Goal: Task Accomplishment & Management: Use online tool/utility

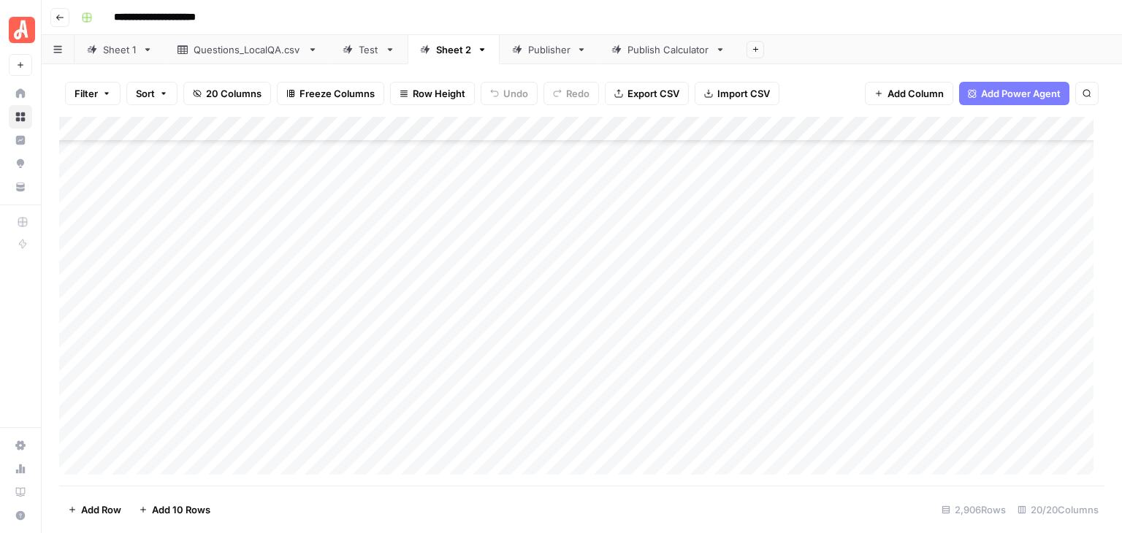
scroll to position [71880, 0]
click at [226, 214] on div "Add Column" at bounding box center [582, 301] width 1046 height 369
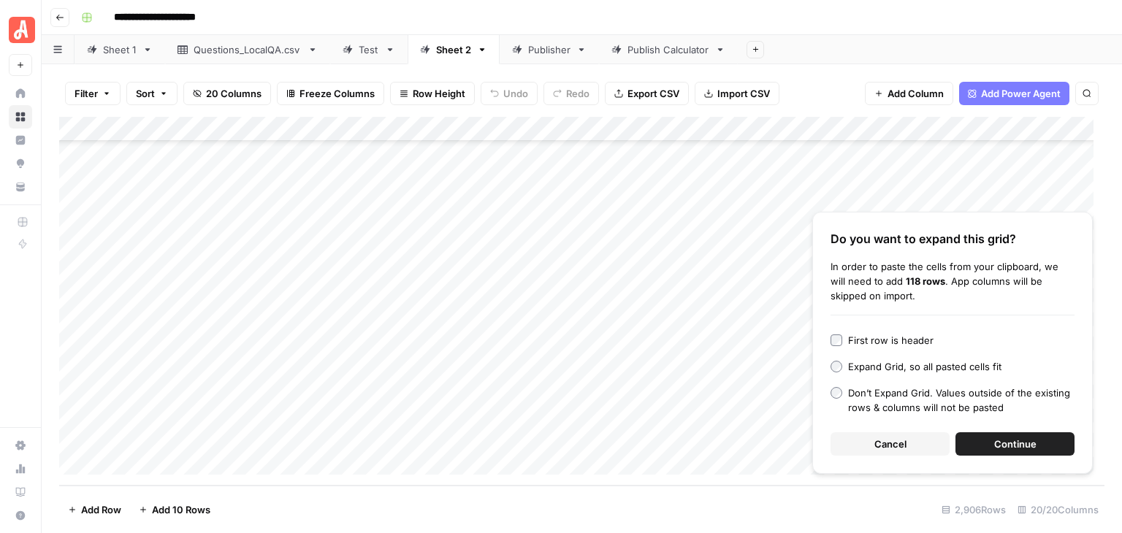
click at [1040, 448] on button "Continue" at bounding box center [1015, 444] width 119 height 23
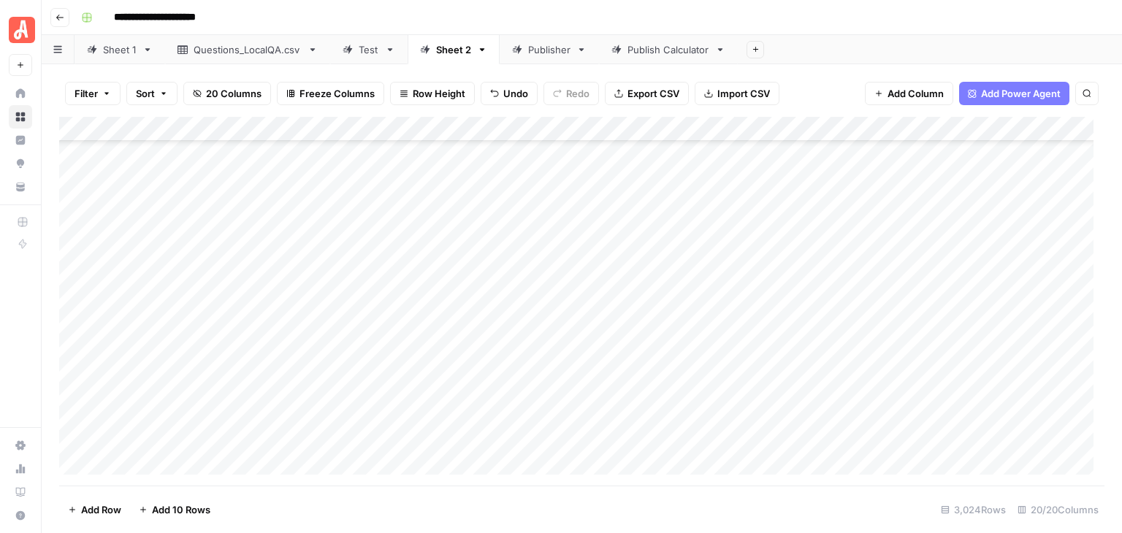
scroll to position [74812, 0]
click at [183, 510] on span "Add 10 Rows" at bounding box center [181, 510] width 58 height 15
click at [193, 216] on div "Add Column" at bounding box center [582, 301] width 1046 height 369
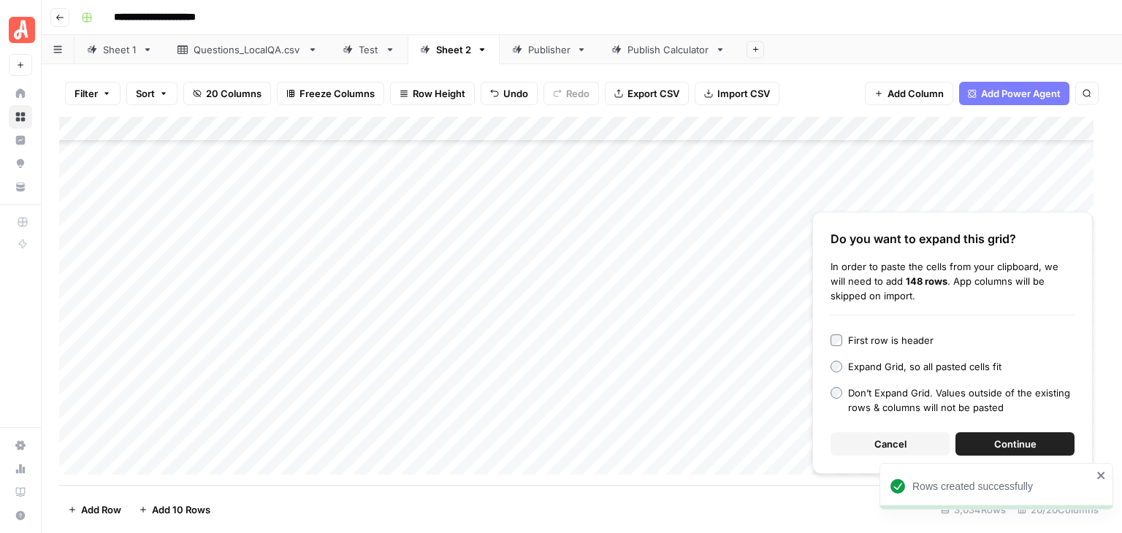
click at [1021, 446] on span "Continue" at bounding box center [1015, 444] width 42 height 15
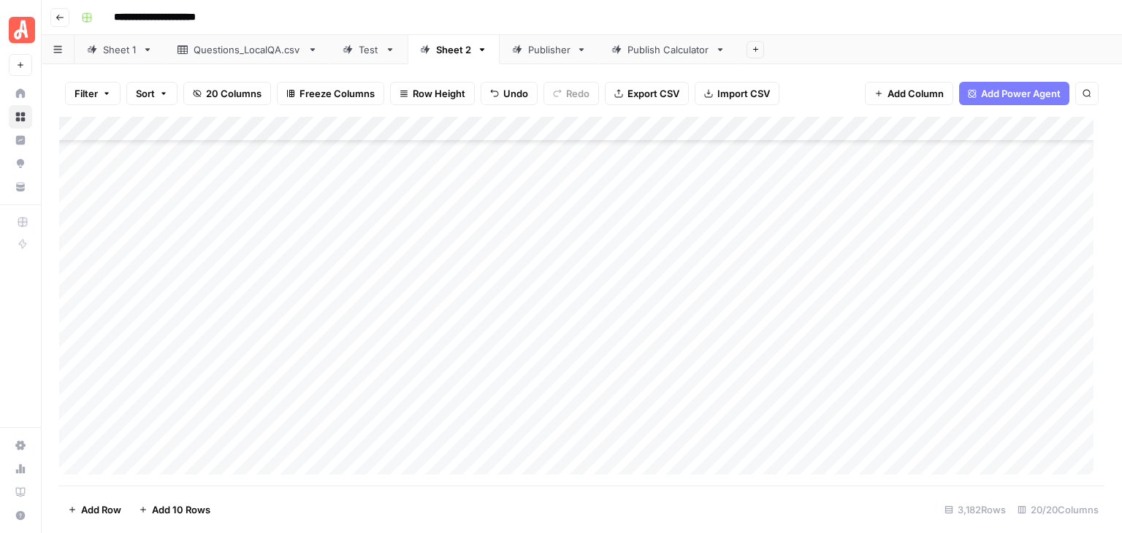
scroll to position [75010, 0]
click at [261, 286] on div "Add Column" at bounding box center [582, 301] width 1046 height 369
click at [266, 264] on div "Add Column" at bounding box center [582, 301] width 1046 height 369
click at [76, 226] on div "Add Column" at bounding box center [582, 301] width 1046 height 369
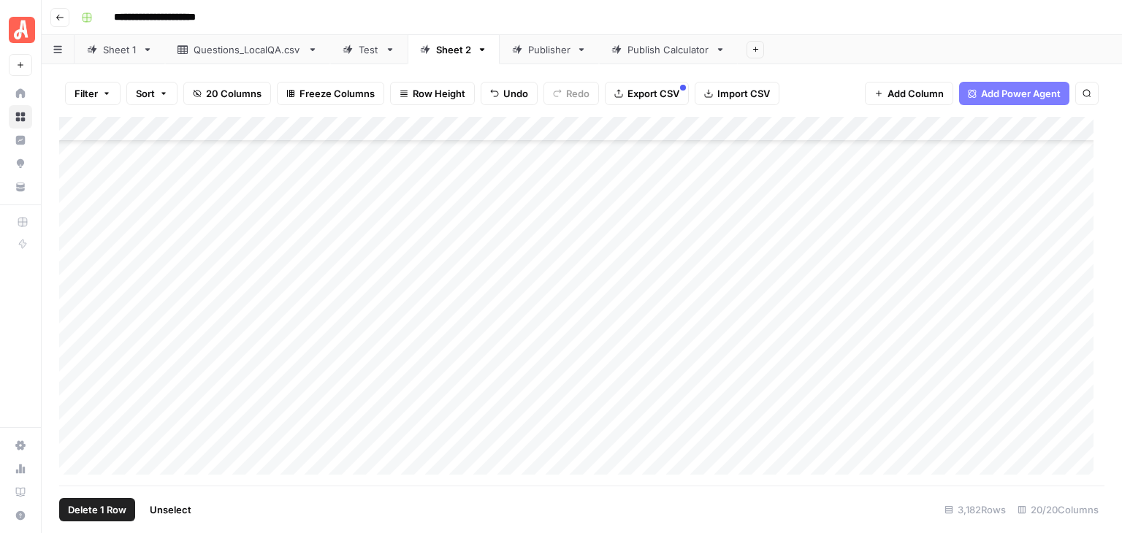
scroll to position [74426, 0]
click at [75, 351] on div "Add Column" at bounding box center [582, 301] width 1046 height 369
click at [769, 126] on div "Add Column" at bounding box center [582, 301] width 1046 height 369
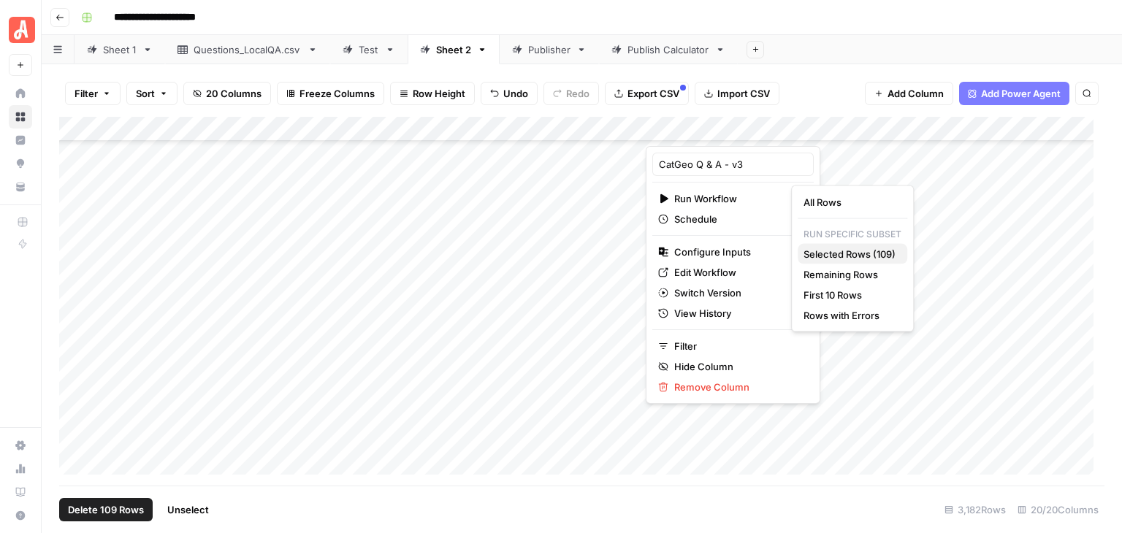
click at [860, 248] on span "Selected Rows (109)" at bounding box center [850, 254] width 92 height 15
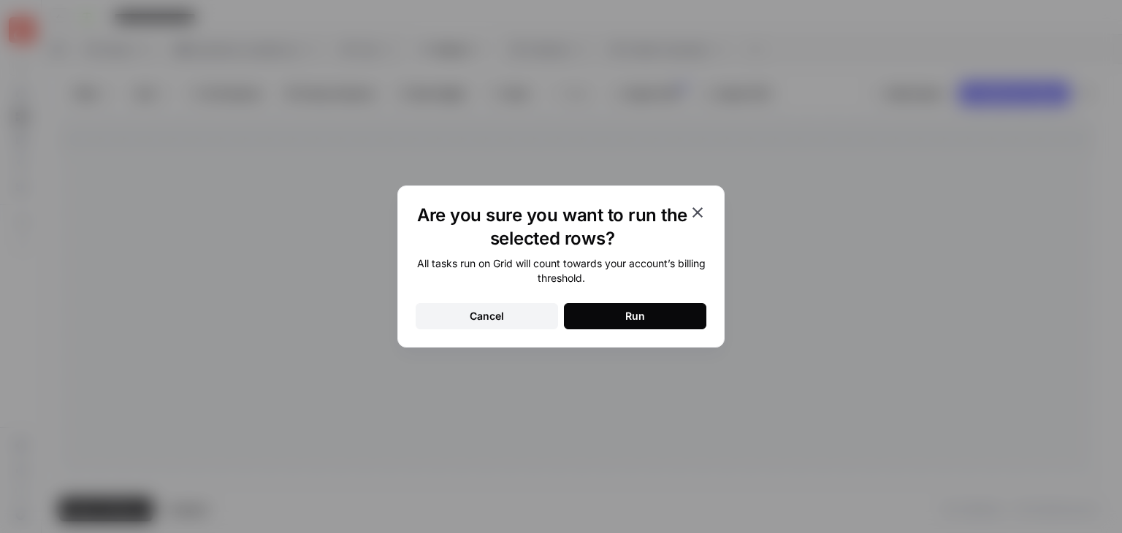
click at [668, 309] on button "Run" at bounding box center [635, 316] width 142 height 26
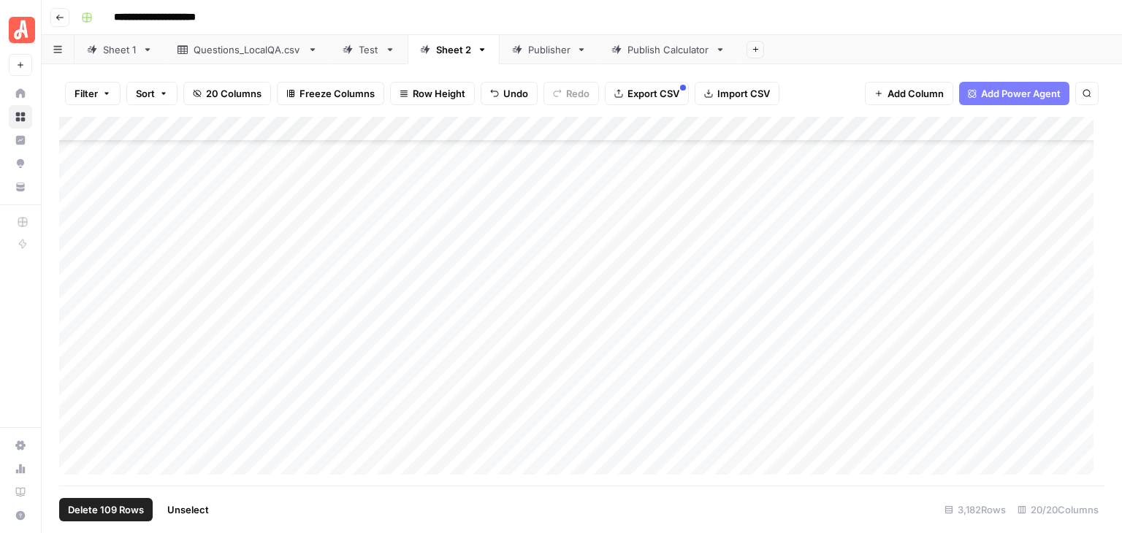
click at [202, 512] on span "Unselect" at bounding box center [188, 510] width 42 height 15
click at [79, 303] on div "Add Column" at bounding box center [582, 301] width 1046 height 369
click at [73, 436] on div "Add Column" at bounding box center [582, 301] width 1046 height 369
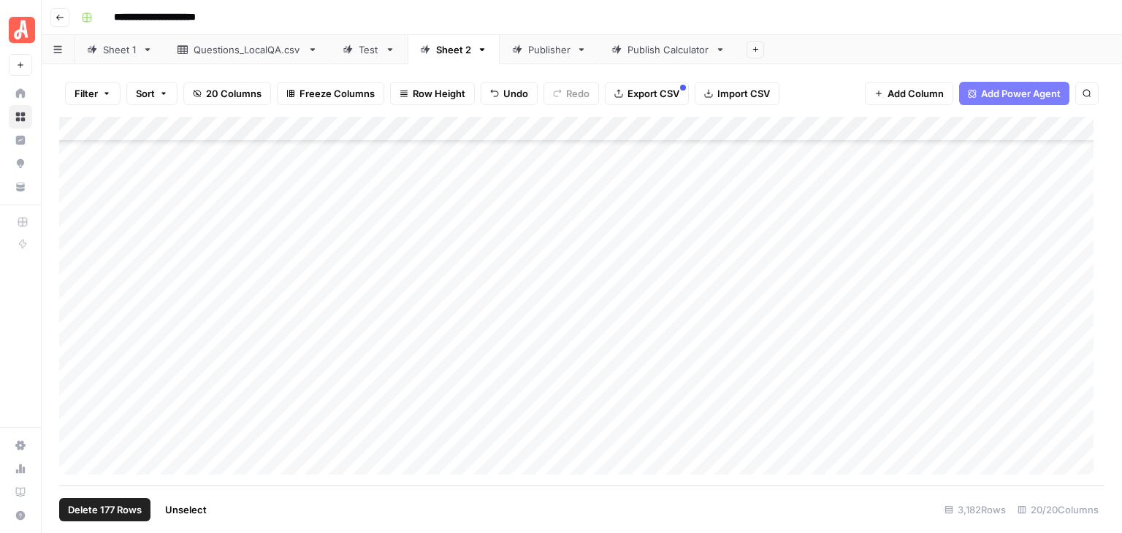
click at [768, 134] on div "Add Column" at bounding box center [582, 301] width 1046 height 369
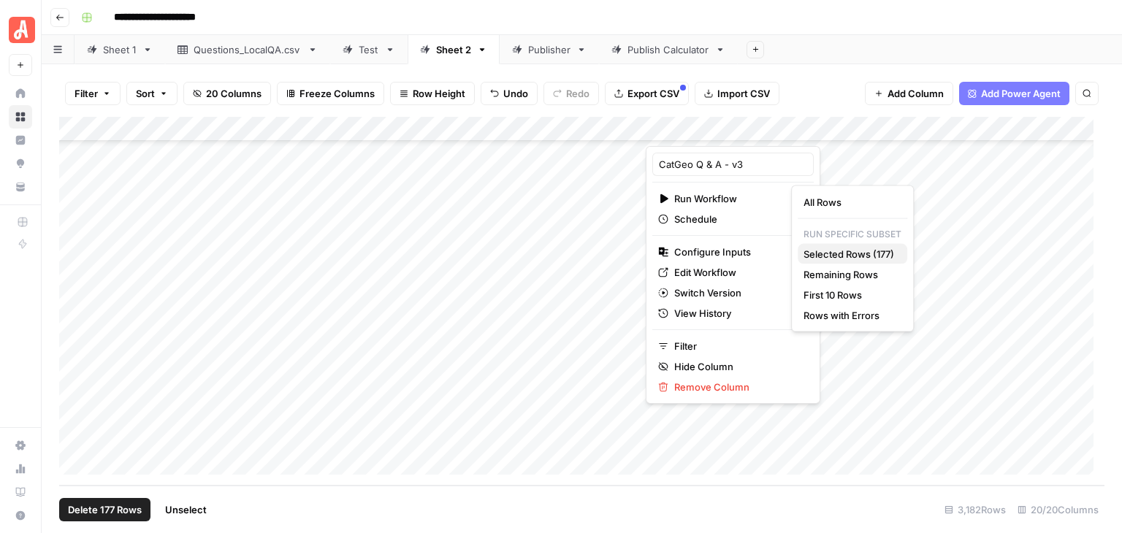
click at [864, 251] on span "Selected Rows (177)" at bounding box center [850, 254] width 92 height 15
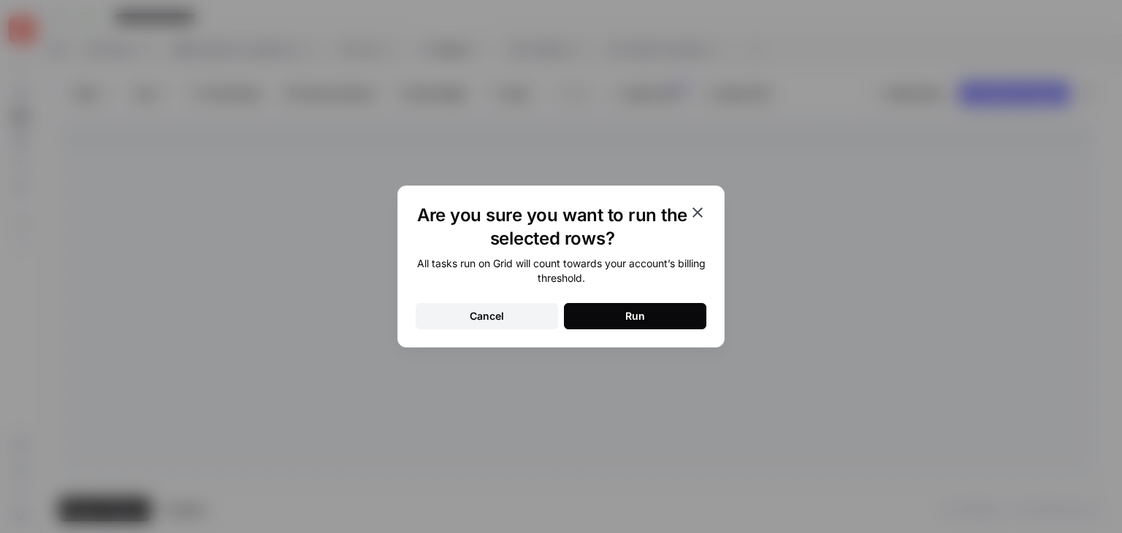
click at [686, 313] on button "Run" at bounding box center [635, 316] width 142 height 26
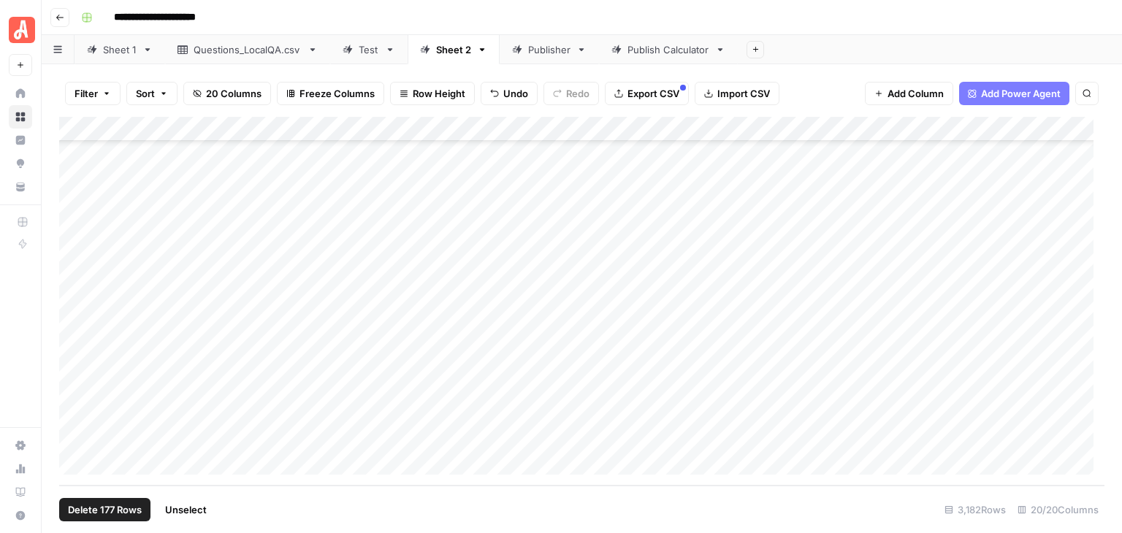
click at [199, 500] on button "Unselect" at bounding box center [185, 509] width 59 height 23
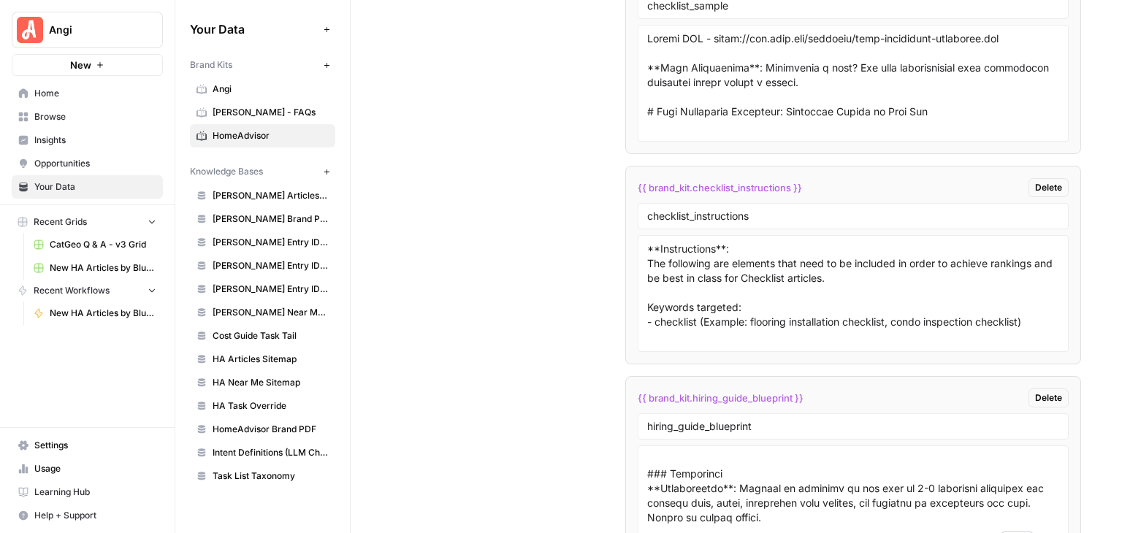
click at [55, 120] on span "Browse" at bounding box center [95, 116] width 122 height 13
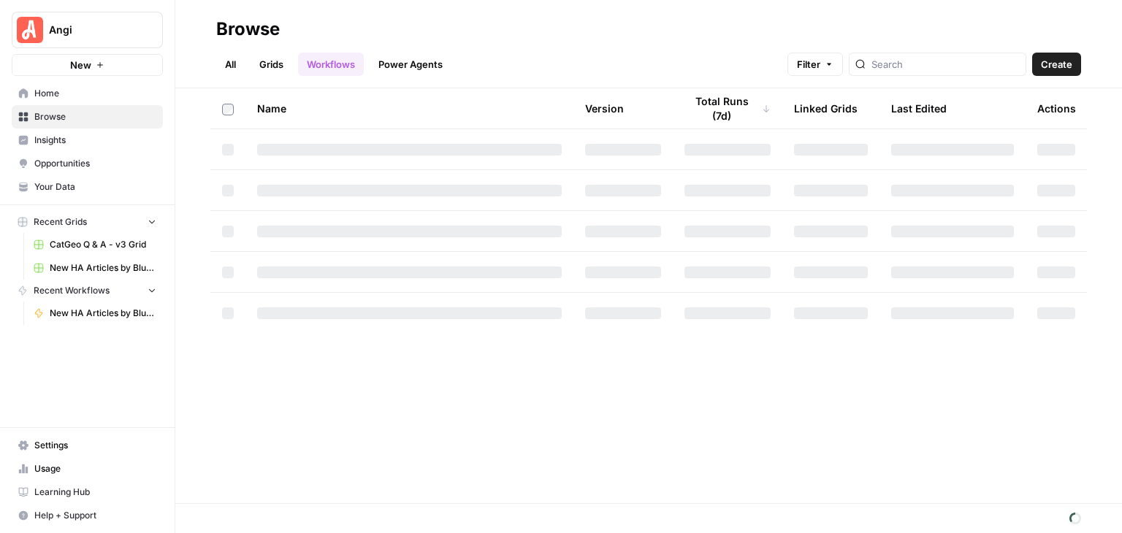
click at [269, 58] on link "Grids" at bounding box center [272, 64] width 42 height 23
click at [928, 67] on input "search" at bounding box center [933, 64] width 148 height 15
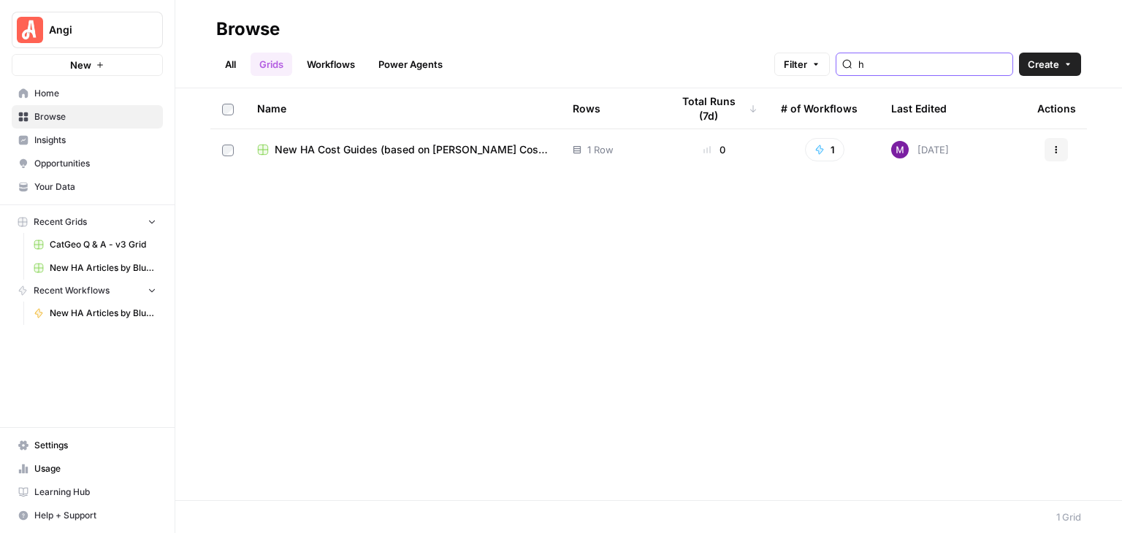
type input "h"
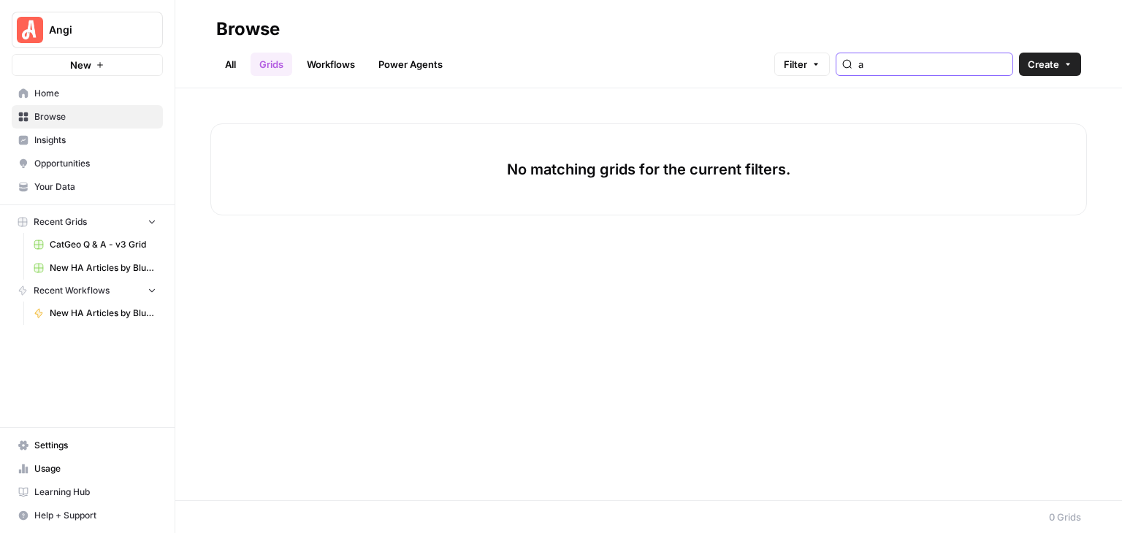
type input "a"
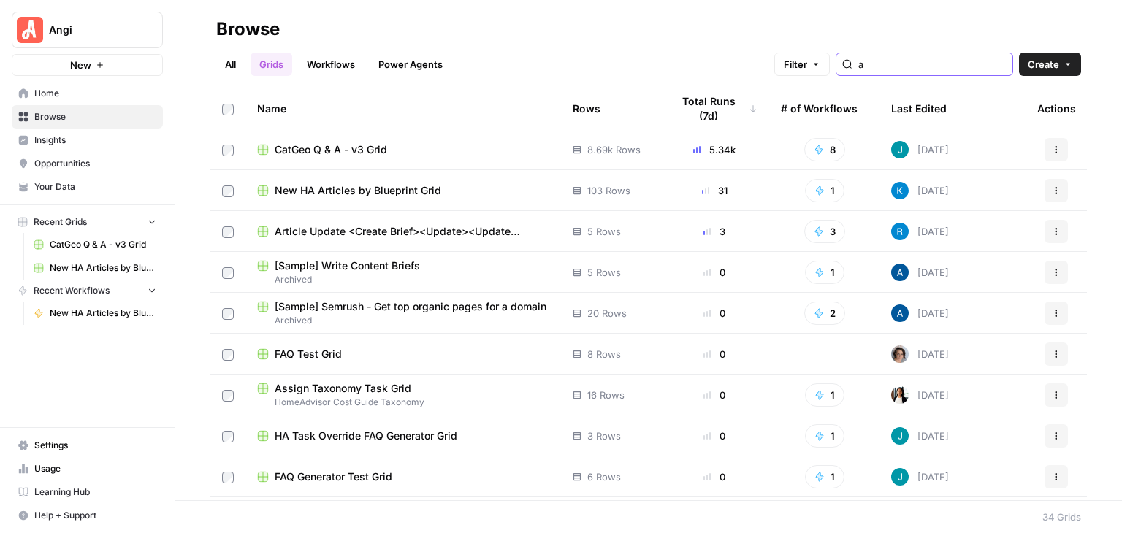
type input "a"
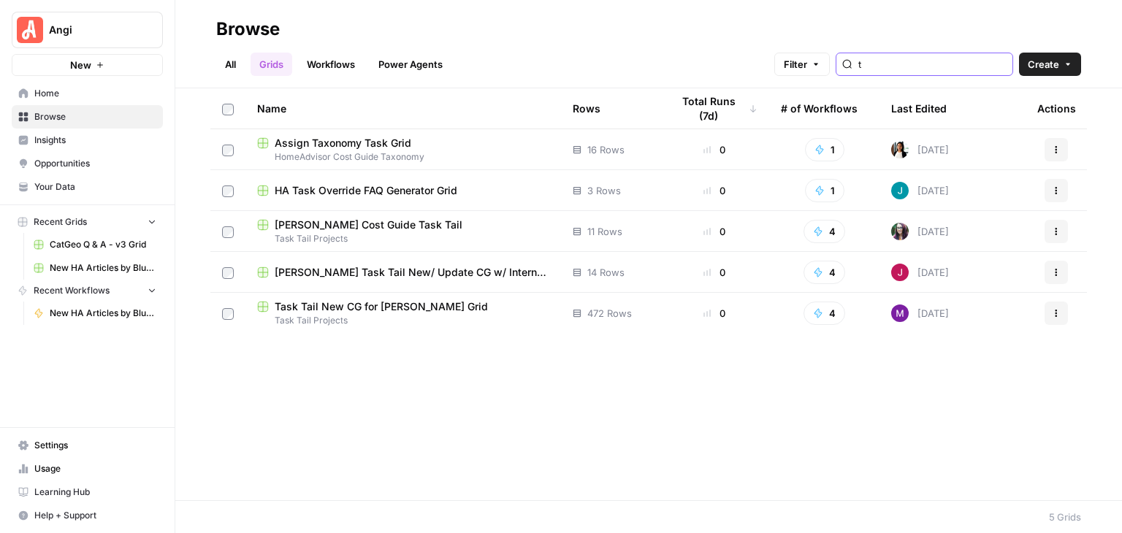
type input "t"
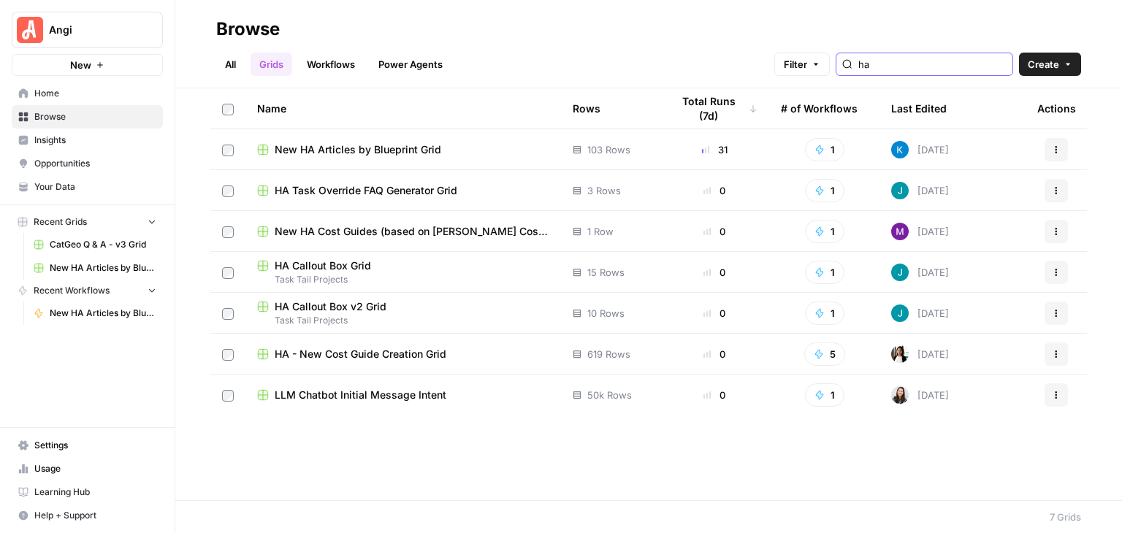
type input "ha"
click at [462, 351] on div "HA - New Cost Guide Creation Grid" at bounding box center [403, 354] width 292 height 15
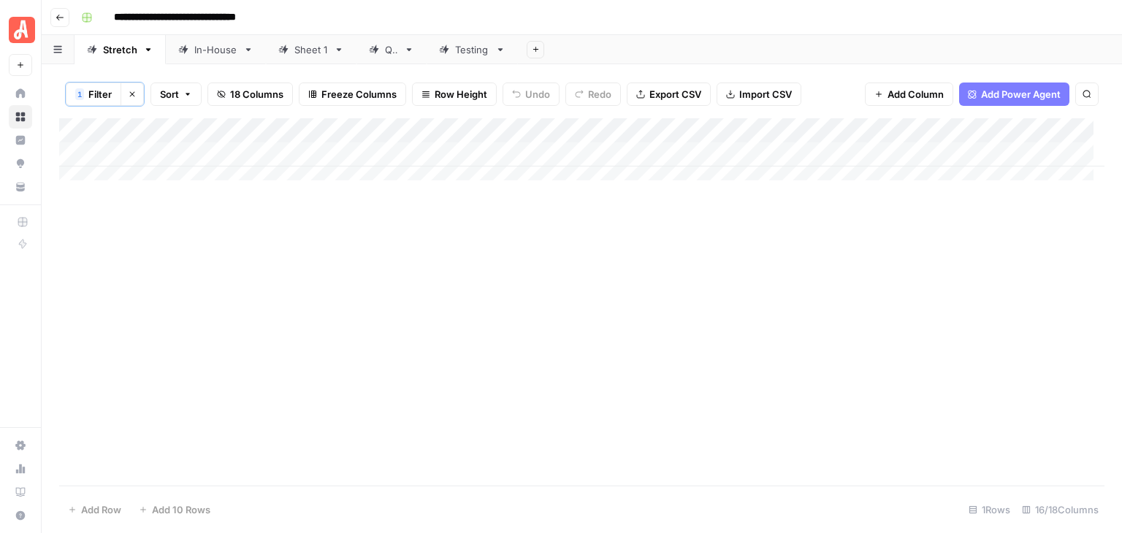
click at [214, 54] on div "In-House" at bounding box center [215, 49] width 43 height 15
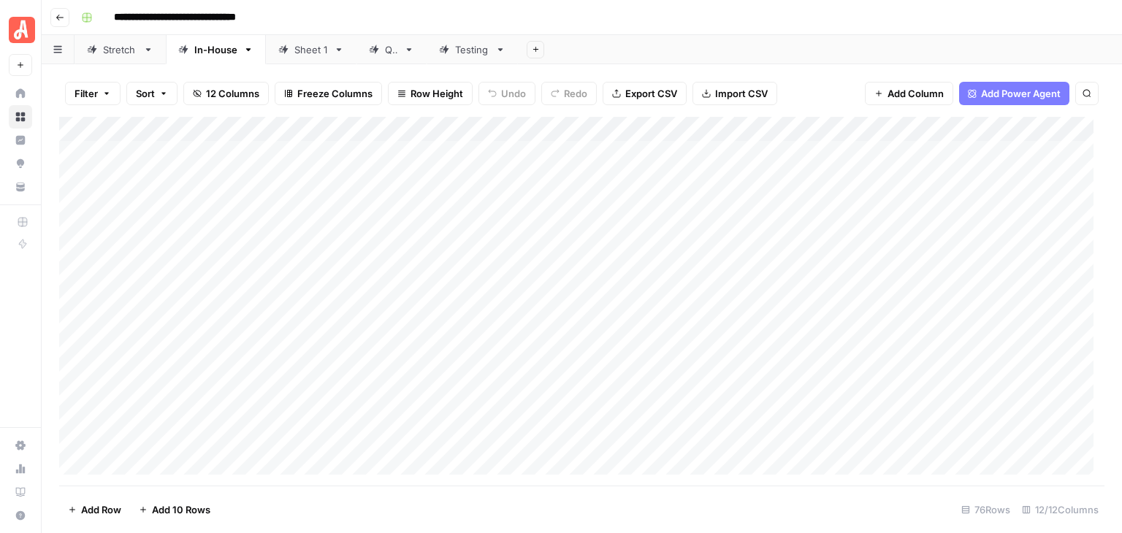
click at [99, 90] on button "Filter" at bounding box center [93, 93] width 56 height 23
click at [354, 164] on span "Add Filter" at bounding box center [362, 165] width 40 height 13
click at [234, 172] on div at bounding box center [181, 170] width 197 height 28
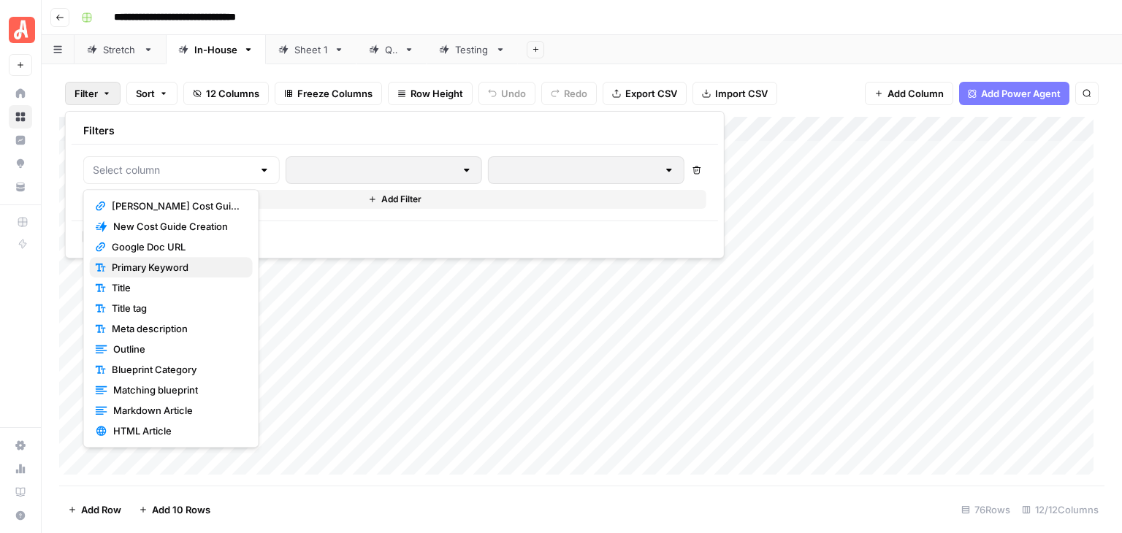
click at [193, 274] on button "Primary Keyword" at bounding box center [171, 267] width 163 height 20
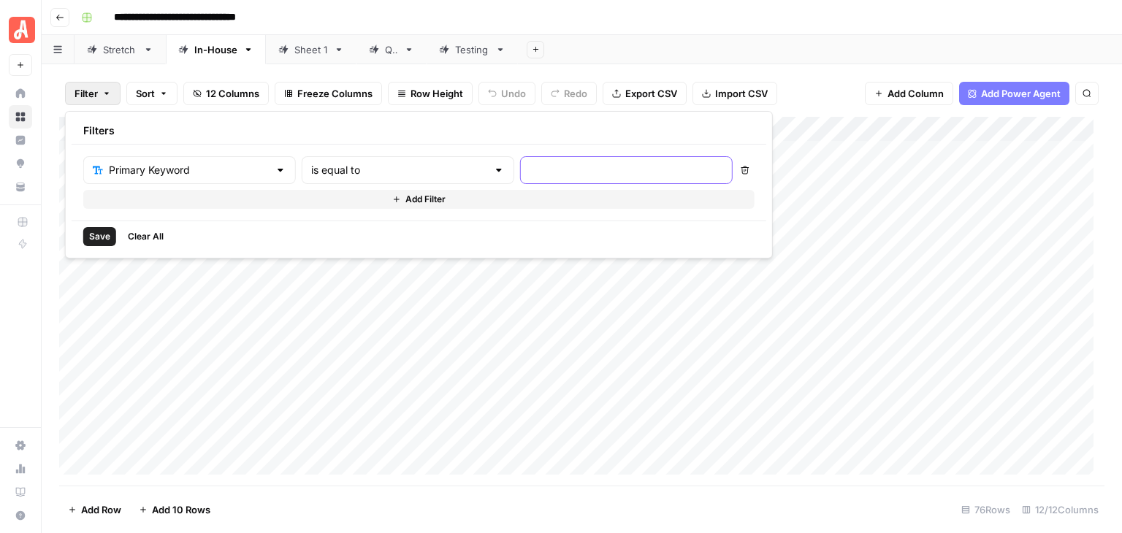
click at [575, 172] on input "text" at bounding box center [627, 170] width 194 height 15
paste input "how much does it cost to build a house yourself"
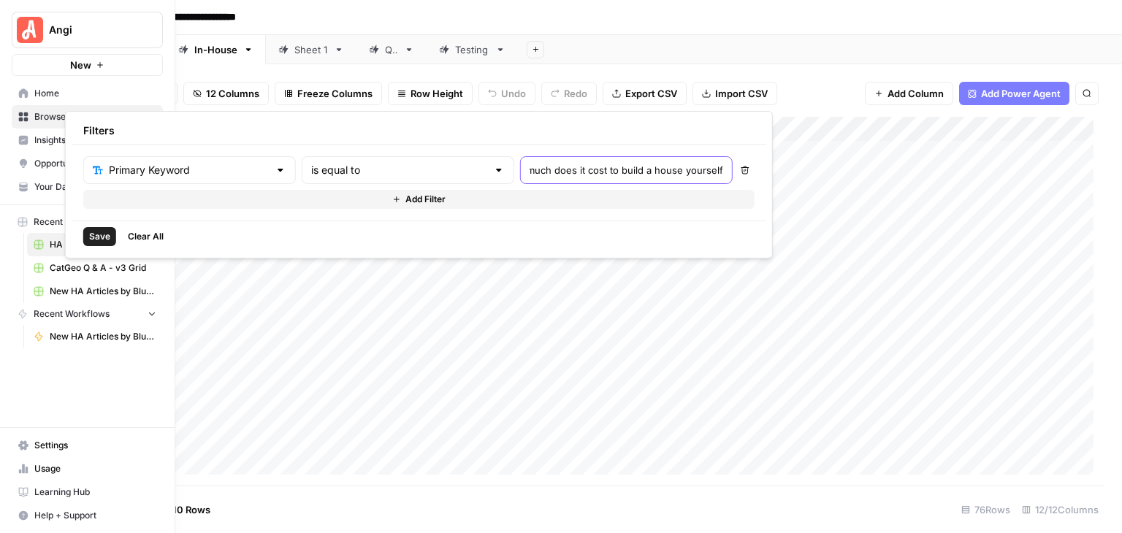
type input "how much does it cost to build a house yourself"
click at [99, 234] on span "Save" at bounding box center [99, 236] width 21 height 13
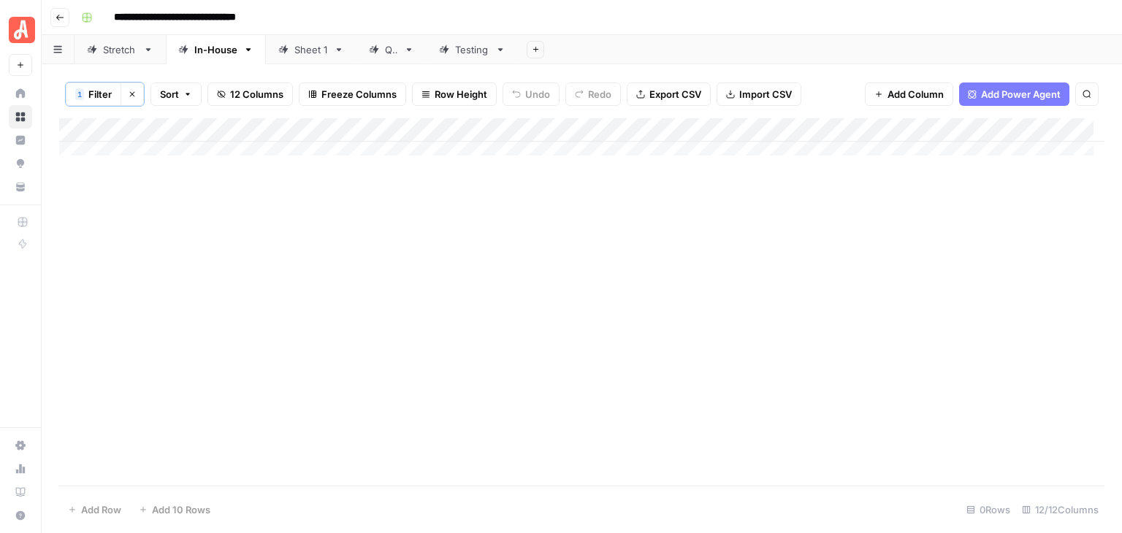
click at [86, 94] on button "1 Filter" at bounding box center [94, 94] width 56 height 23
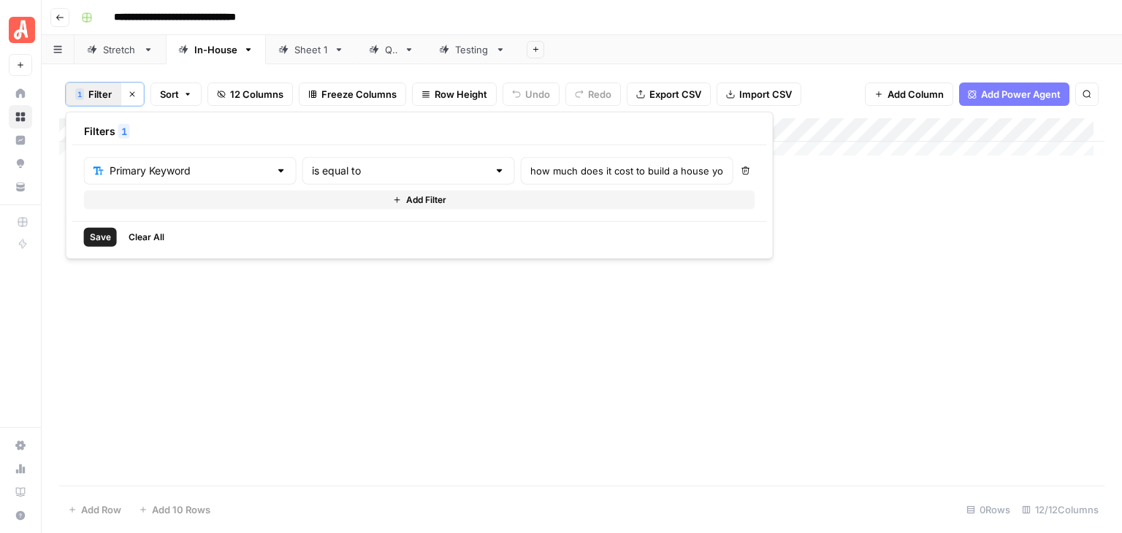
click at [98, 240] on span "Save" at bounding box center [100, 237] width 21 height 13
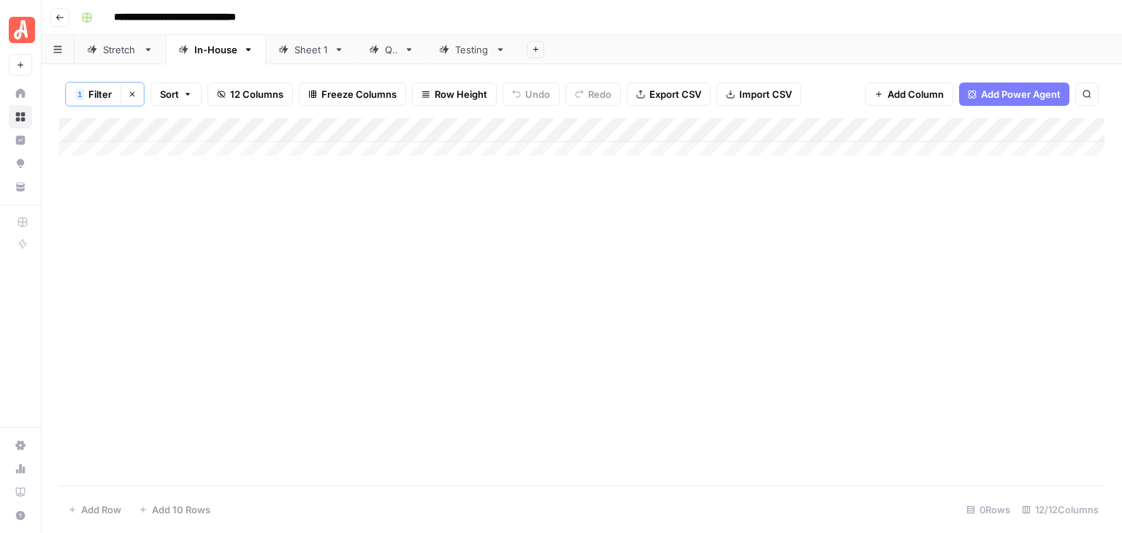
click at [121, 144] on div "Add Column" at bounding box center [582, 142] width 1046 height 48
click at [102, 100] on span "Filter" at bounding box center [99, 94] width 23 height 15
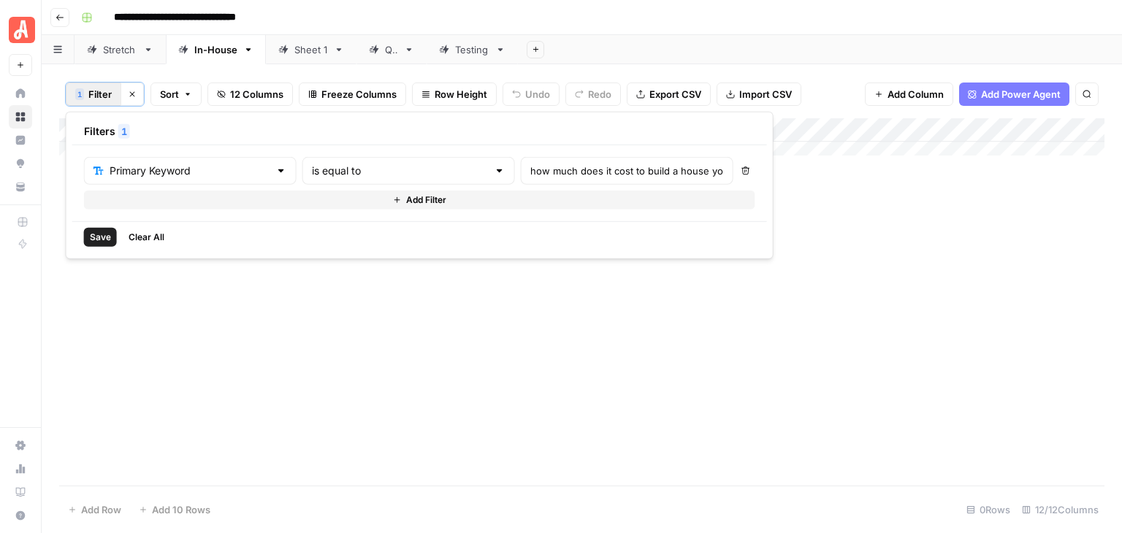
click at [275, 171] on div at bounding box center [281, 171] width 12 height 15
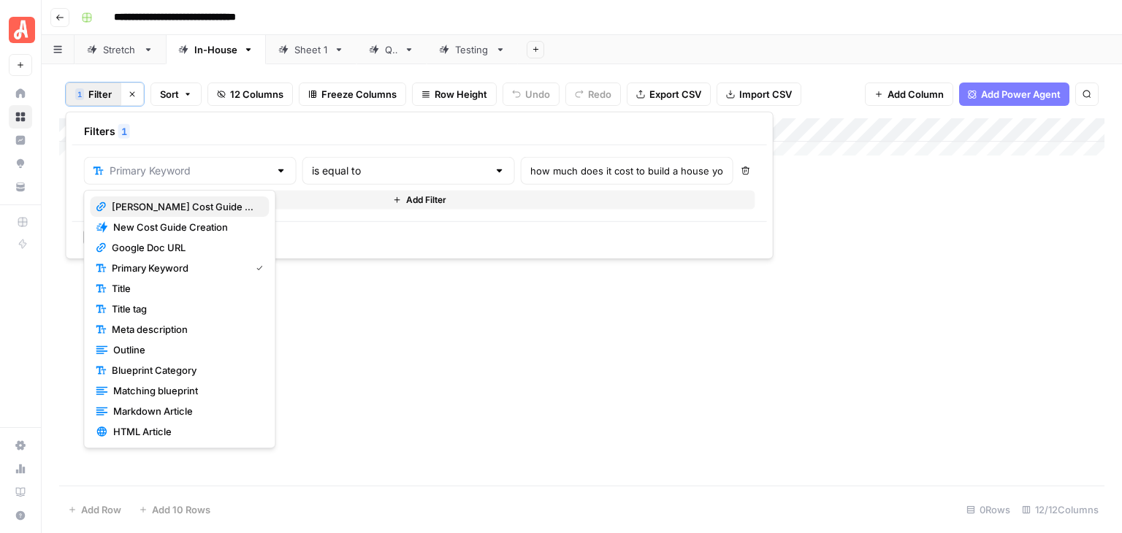
click at [225, 208] on span "Angi Cost Guide URL" at bounding box center [184, 206] width 145 height 15
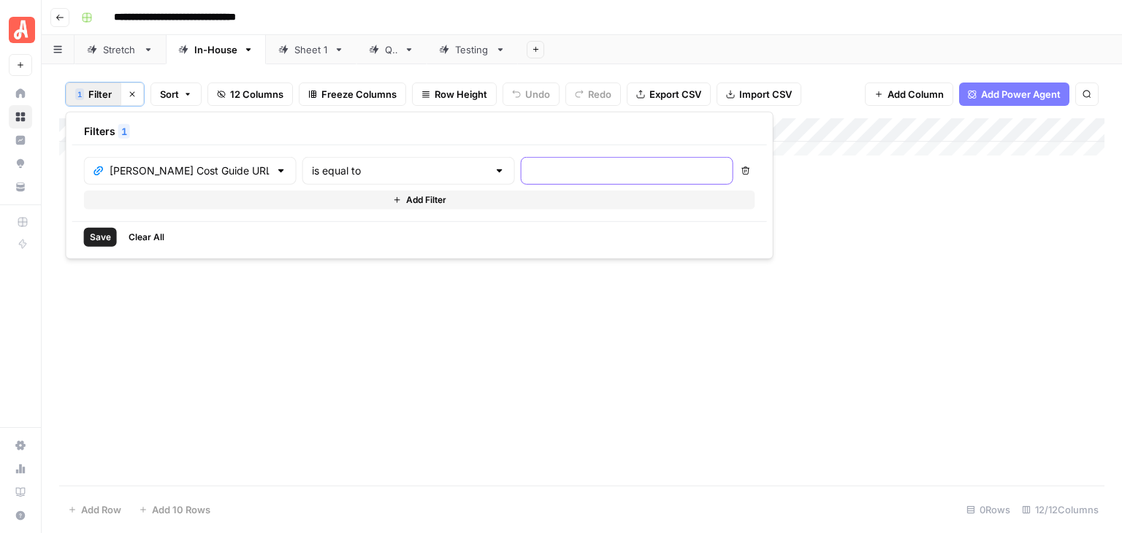
click at [579, 171] on input "text" at bounding box center [627, 171] width 194 height 15
paste input "https://www.angi.com/articles/how-much-cost-build-home-yourself.htm"
type input "https://www.angi.com/articles/how-much-cost-build-home-yourself.htm"
click at [106, 240] on span "Save" at bounding box center [100, 237] width 21 height 13
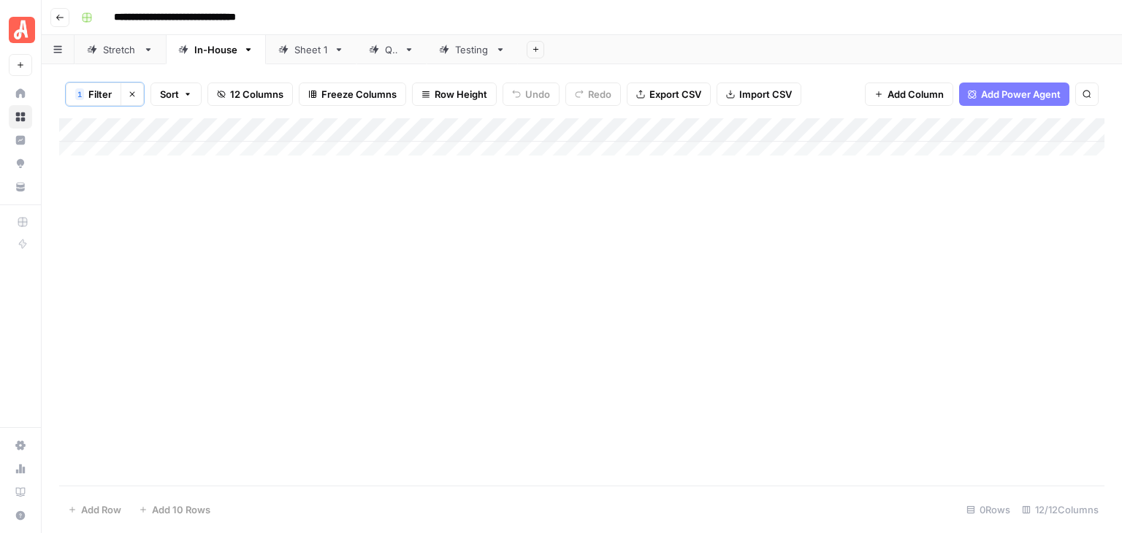
scroll to position [0, 0]
click at [185, 94] on icon "button" at bounding box center [187, 94] width 9 height 9
click at [116, 191] on div "Add Column" at bounding box center [582, 302] width 1046 height 368
click at [132, 98] on button "Clear filters" at bounding box center [132, 94] width 23 height 23
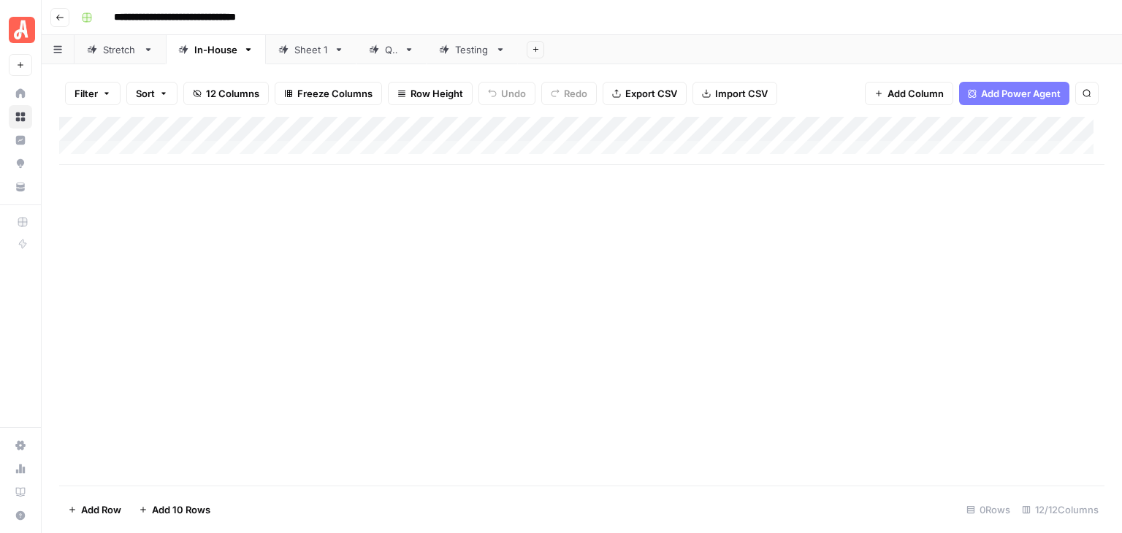
click at [87, 97] on span "Filter" at bounding box center [86, 93] width 23 height 15
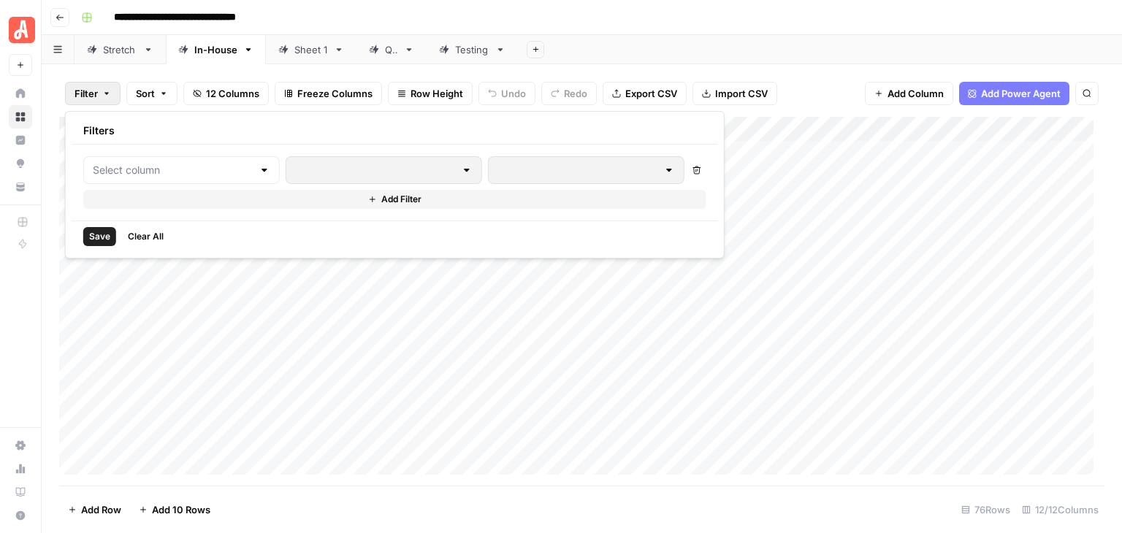
click at [259, 171] on div at bounding box center [265, 170] width 12 height 15
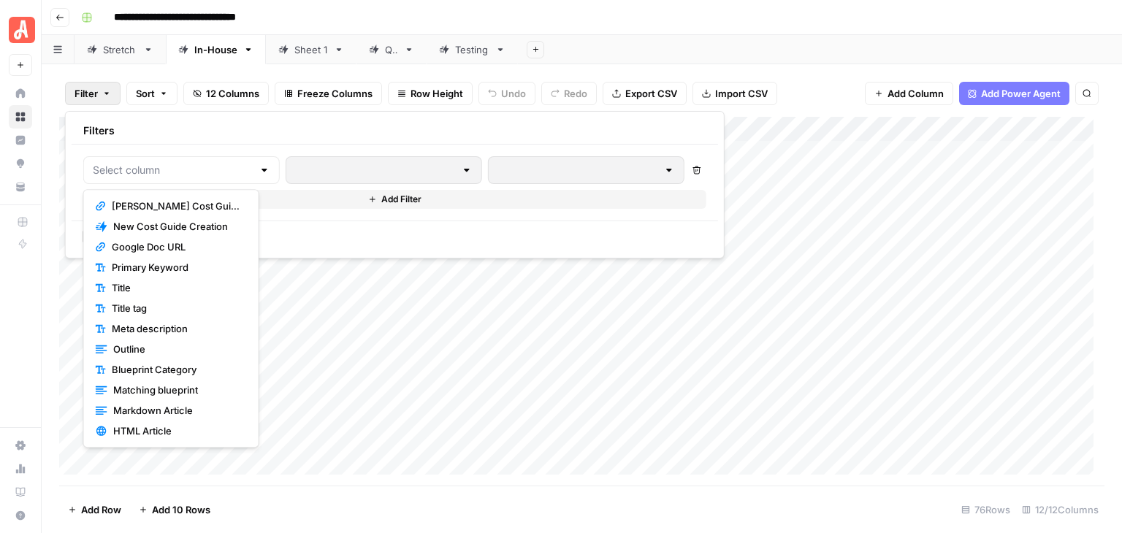
click at [675, 18] on div "**********" at bounding box center [591, 17] width 1032 height 23
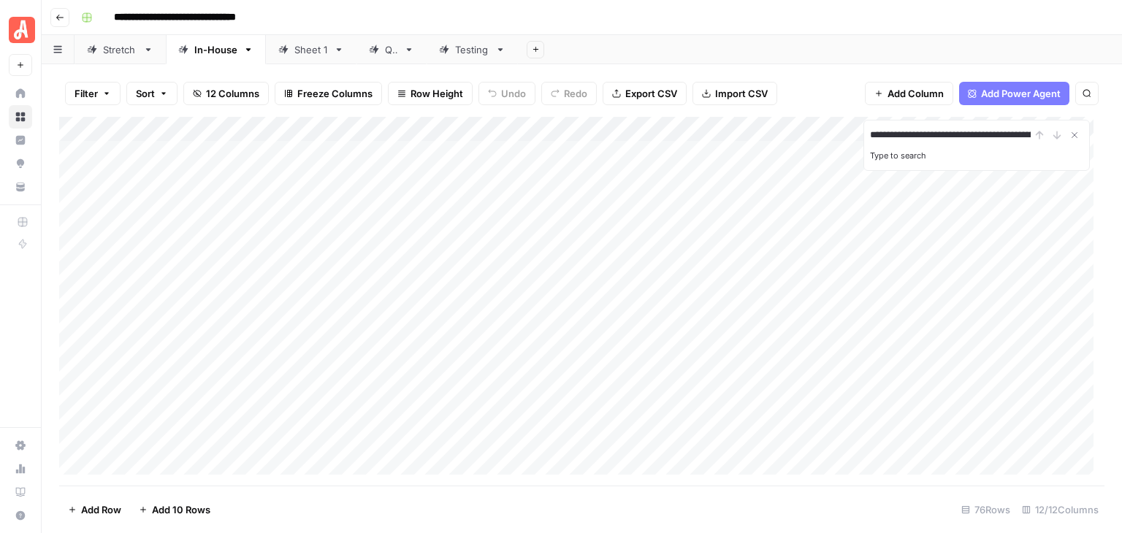
scroll to position [0, 165]
type input "**********"
click at [760, 169] on div "Add Column" at bounding box center [582, 301] width 1046 height 369
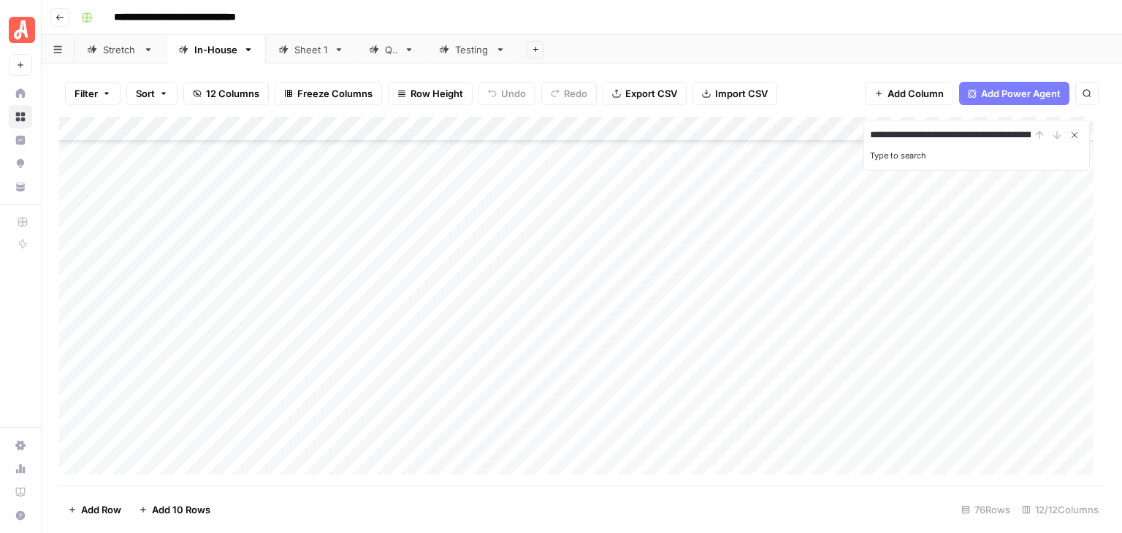
click at [1073, 138] on icon "Close Search" at bounding box center [1075, 135] width 12 height 12
click at [301, 185] on div "Add Column" at bounding box center [582, 301] width 1046 height 369
drag, startPoint x: 373, startPoint y: 186, endPoint x: 291, endPoint y: 179, distance: 82.9
click at [291, 179] on div "Add Column" at bounding box center [582, 301] width 1046 height 369
click at [305, 183] on div "Add Column" at bounding box center [582, 301] width 1046 height 369
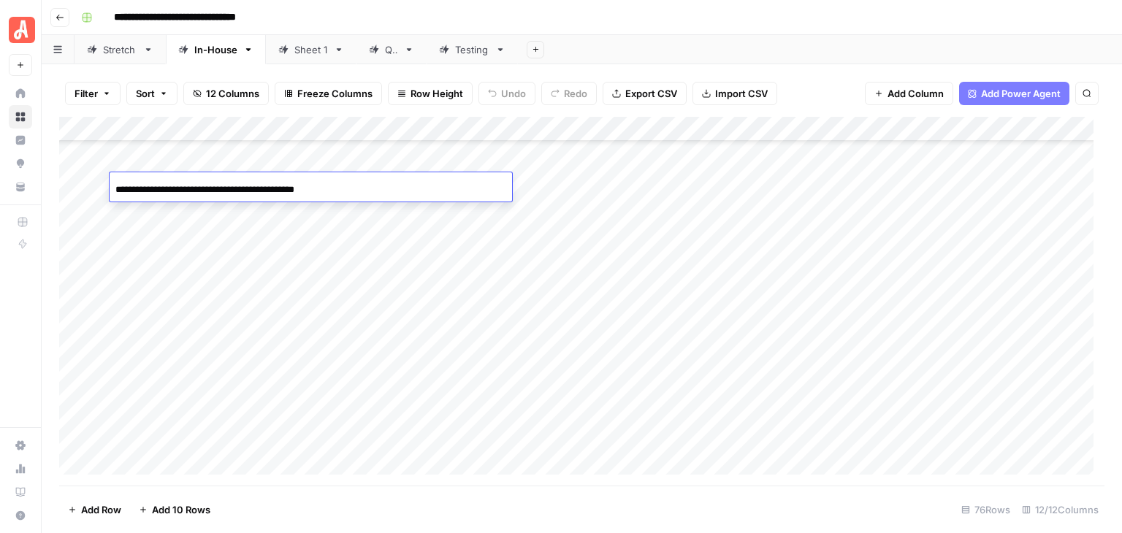
drag, startPoint x: 359, startPoint y: 188, endPoint x: 319, endPoint y: 187, distance: 40.9
click at [319, 187] on div "**********" at bounding box center [311, 189] width 403 height 25
click at [375, 189] on div "**********" at bounding box center [311, 189] width 403 height 25
click at [365, 189] on div "**********" at bounding box center [311, 189] width 403 height 25
drag, startPoint x: 347, startPoint y: 194, endPoint x: 117, endPoint y: 191, distance: 230.2
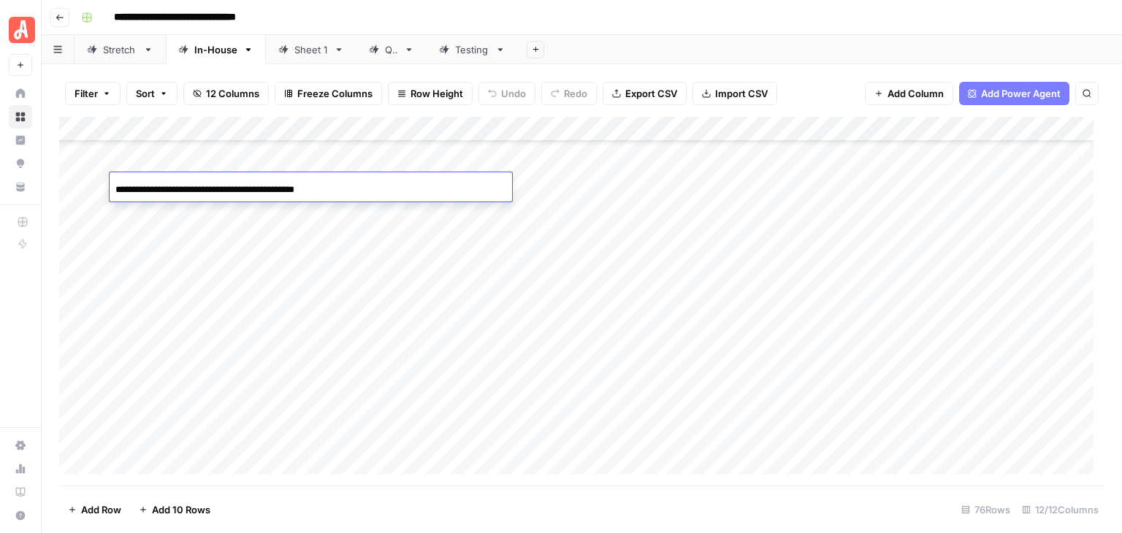
click at [117, 191] on input "**********" at bounding box center [232, 190] width 234 height 18
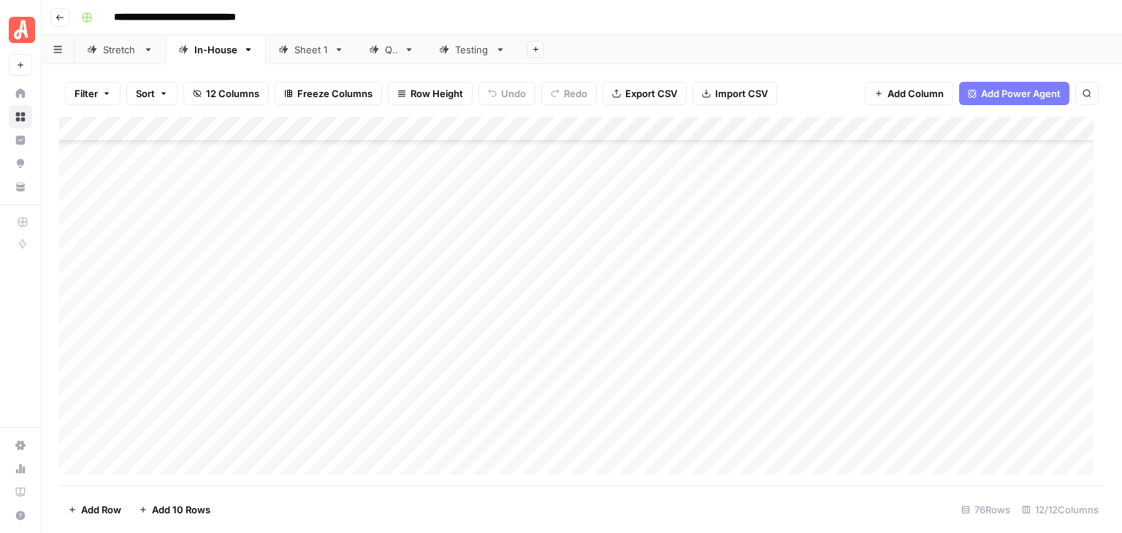
click at [566, 27] on div "**********" at bounding box center [591, 17] width 1032 height 23
click at [94, 94] on span "Filter" at bounding box center [86, 93] width 23 height 15
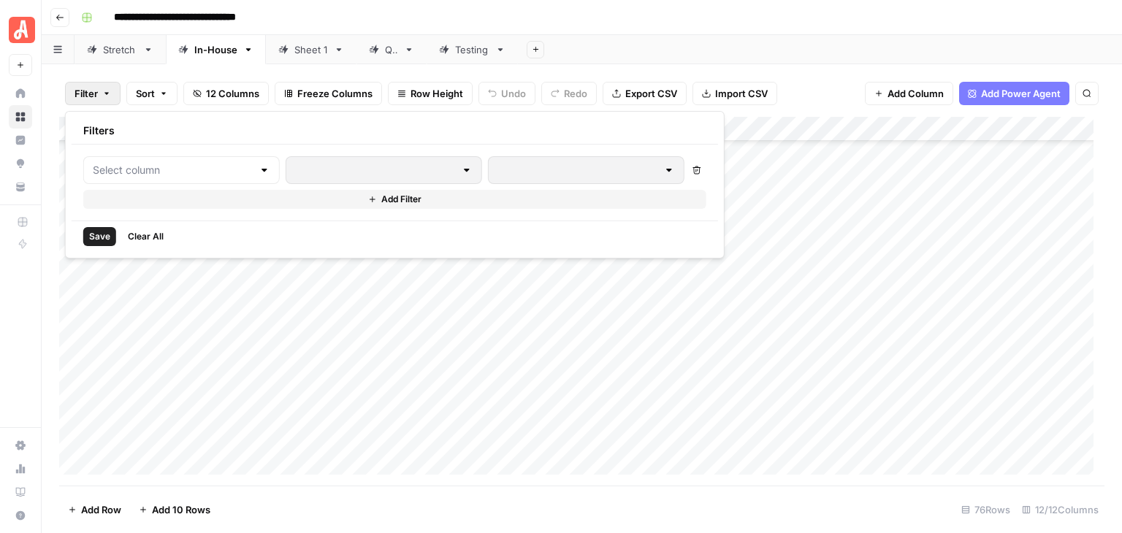
click at [221, 161] on div at bounding box center [181, 170] width 197 height 28
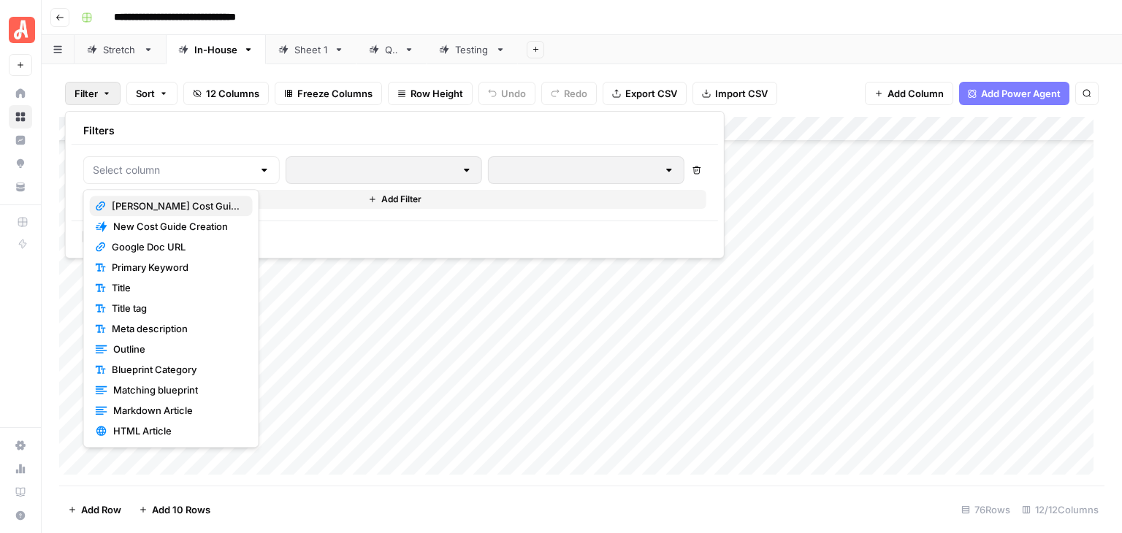
click at [218, 202] on span "Angi Cost Guide URL" at bounding box center [176, 206] width 129 height 15
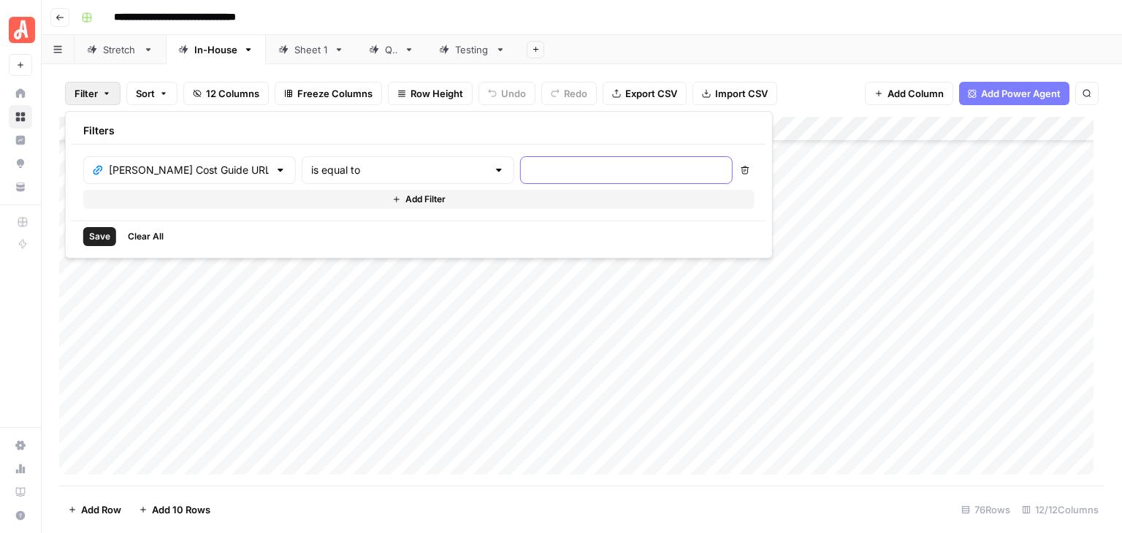
click at [530, 173] on input "text" at bounding box center [627, 170] width 194 height 15
paste input "https://www.angi.com/articles/cost-plane-door.htm"
type input "https://www.angi.com/articles/cost-plane-door.htm"
click at [105, 237] on span "Save" at bounding box center [99, 236] width 21 height 13
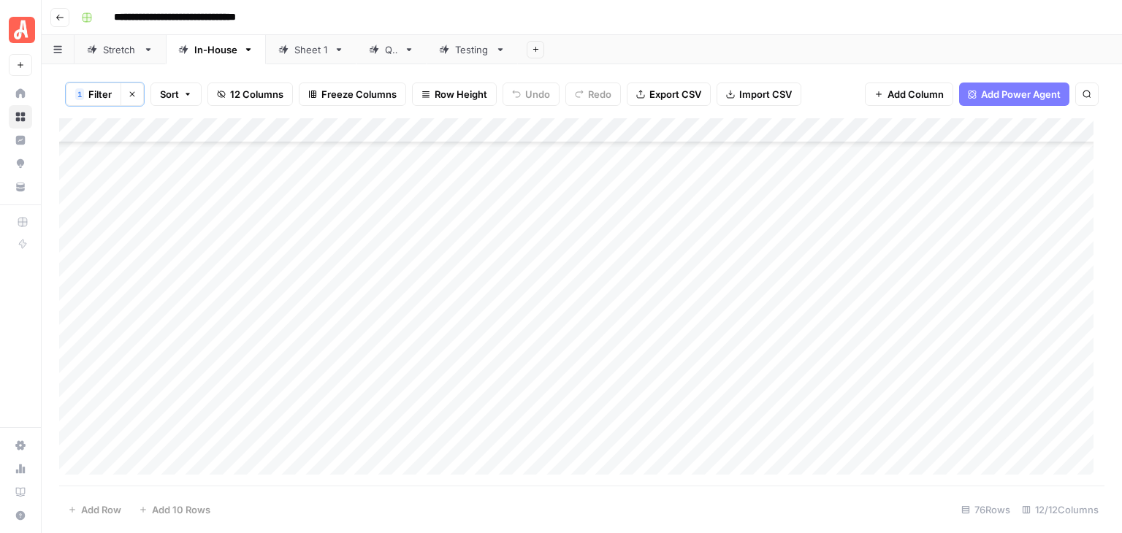
scroll to position [0, 0]
click at [136, 96] on button "Clear filters" at bounding box center [132, 94] width 23 height 23
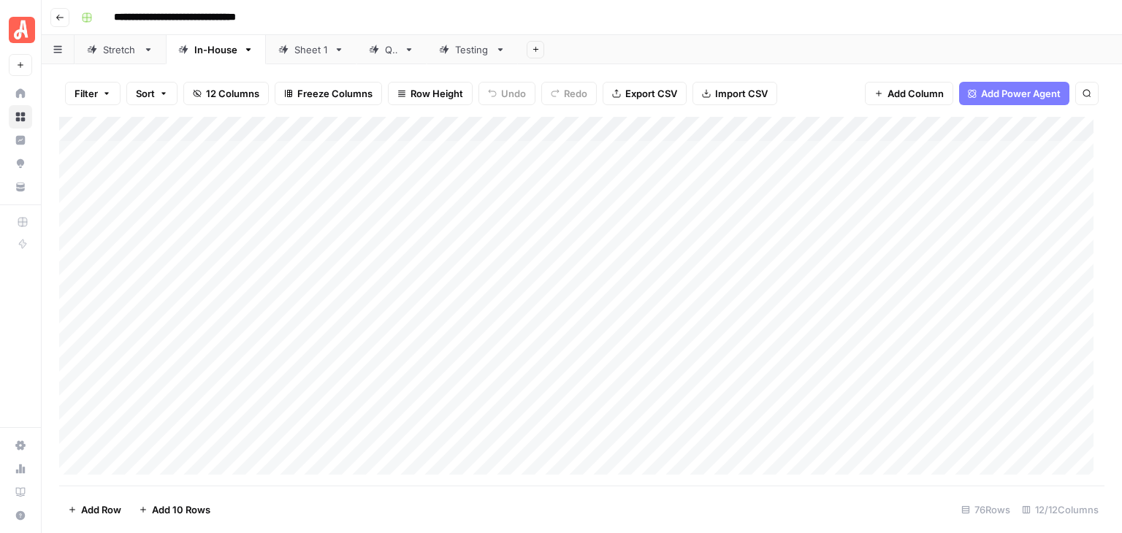
click at [98, 91] on button "Filter" at bounding box center [93, 93] width 56 height 23
click at [235, 175] on div at bounding box center [181, 170] width 197 height 28
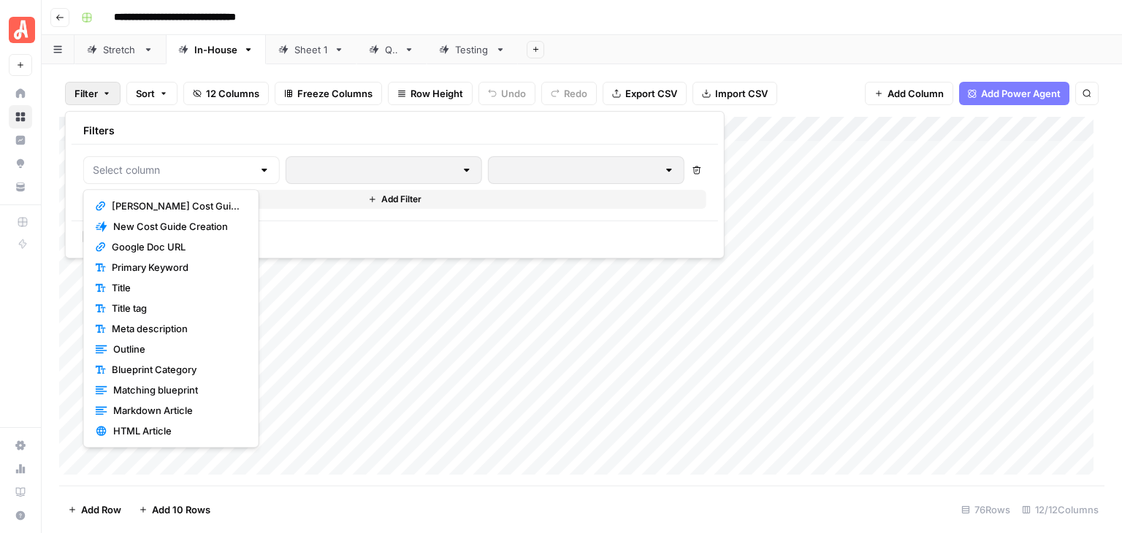
click at [226, 205] on span "Angi Cost Guide URL" at bounding box center [176, 206] width 129 height 15
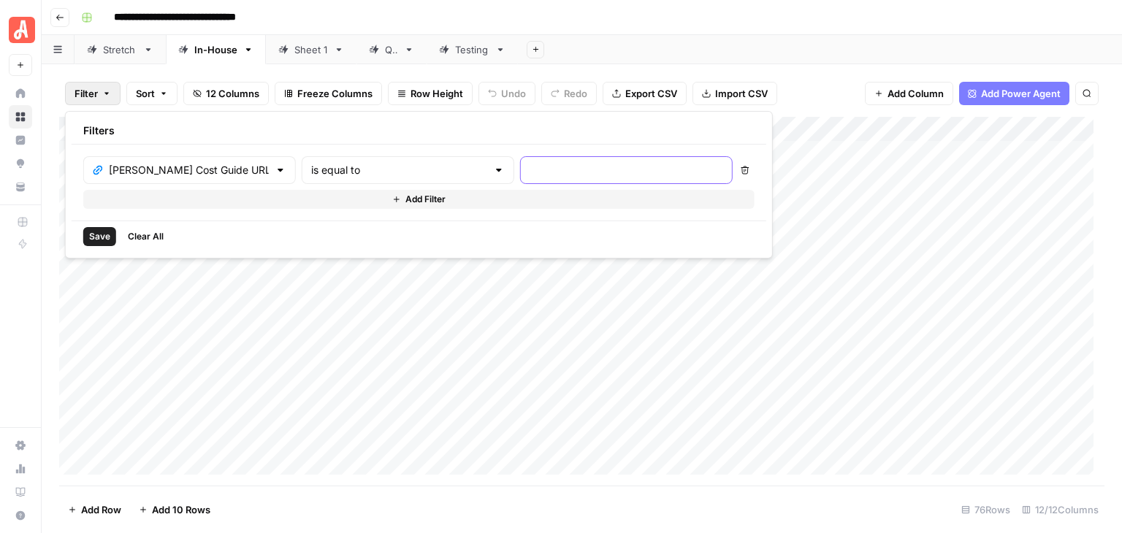
click at [530, 174] on input "text" at bounding box center [627, 170] width 194 height 15
paste input "https://www.angi.com/articles/how-much-cost-build-home-yourself.htm"
type input "https://www.angi.com/articles/how-much-cost-build-home-yourself.htm"
click at [102, 237] on span "Save" at bounding box center [99, 236] width 21 height 13
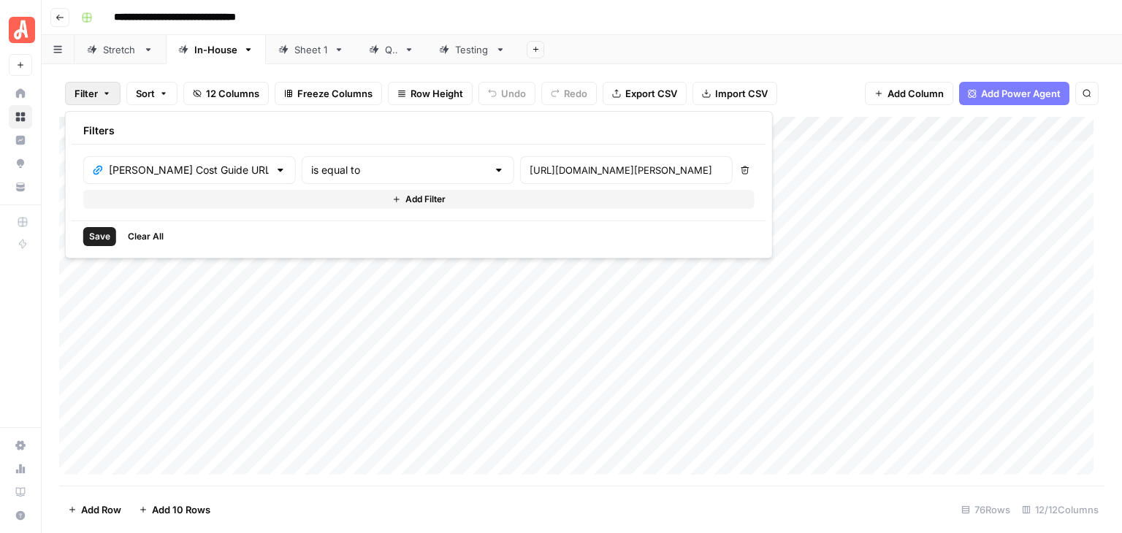
scroll to position [0, 0]
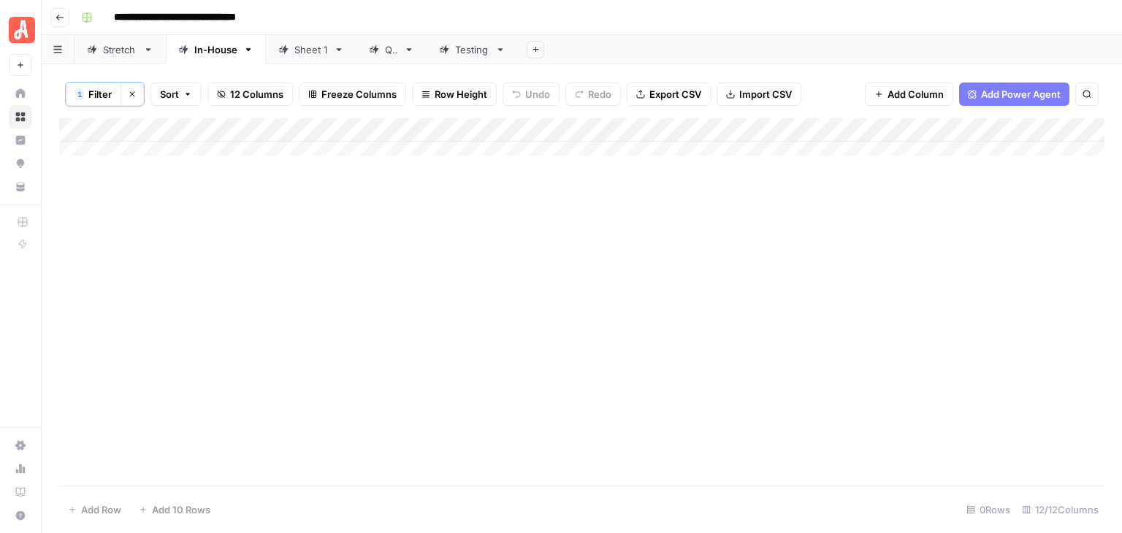
click at [129, 96] on icon "button" at bounding box center [132, 94] width 9 height 9
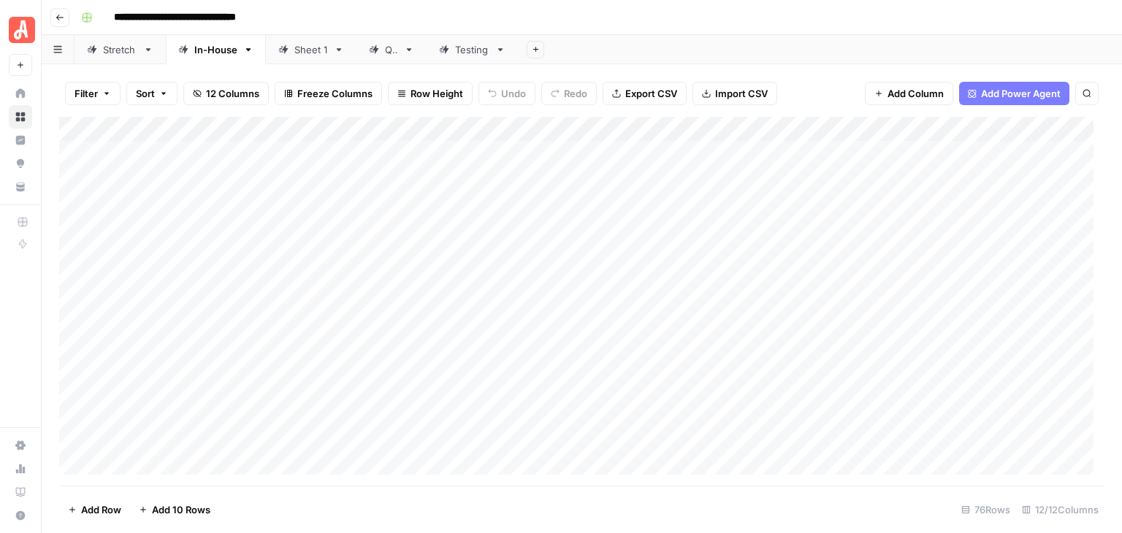
click at [94, 96] on span "Filter" at bounding box center [86, 93] width 23 height 15
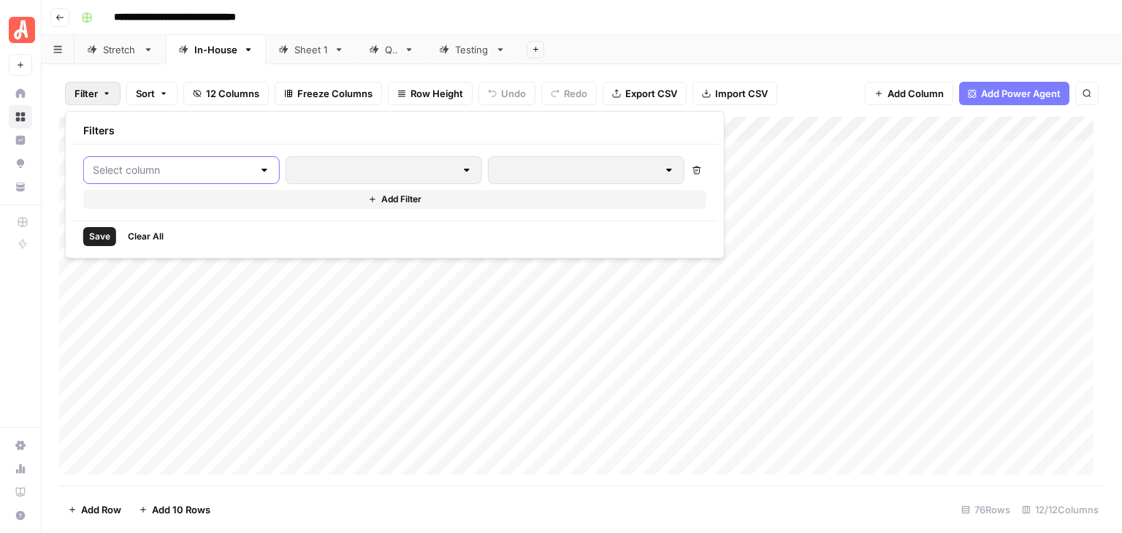
click at [202, 171] on input "text" at bounding box center [173, 170] width 160 height 15
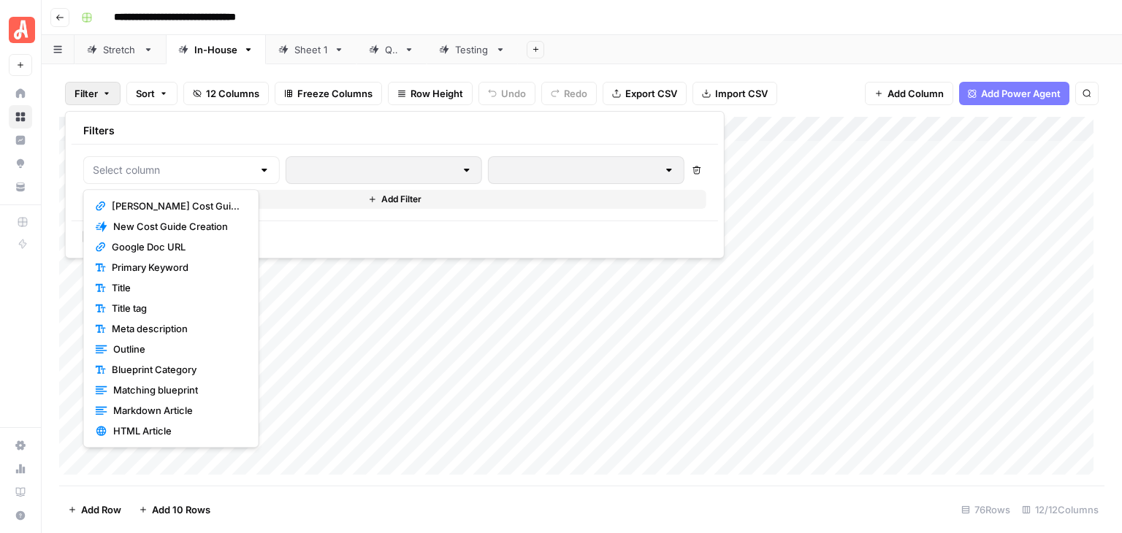
click at [706, 14] on div "**********" at bounding box center [591, 17] width 1032 height 23
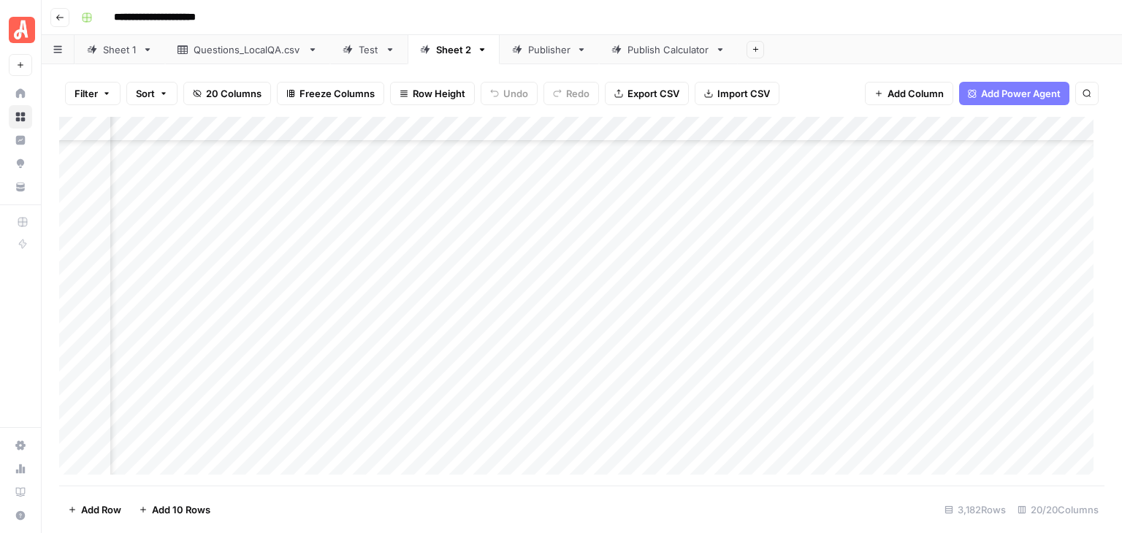
scroll to position [71833, 1399]
click at [72, 261] on div "Add Column" at bounding box center [582, 301] width 1046 height 369
click at [76, 439] on div "Add Column" at bounding box center [582, 301] width 1046 height 369
click at [886, 130] on div "Add Column" at bounding box center [582, 301] width 1046 height 369
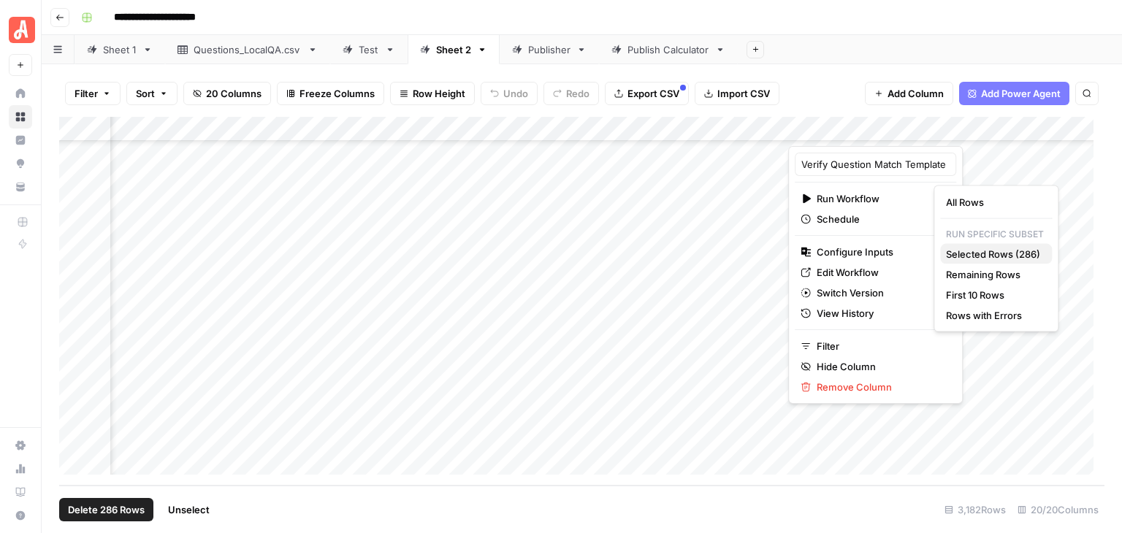
click at [997, 258] on span "Selected Rows (286)" at bounding box center [993, 254] width 94 height 15
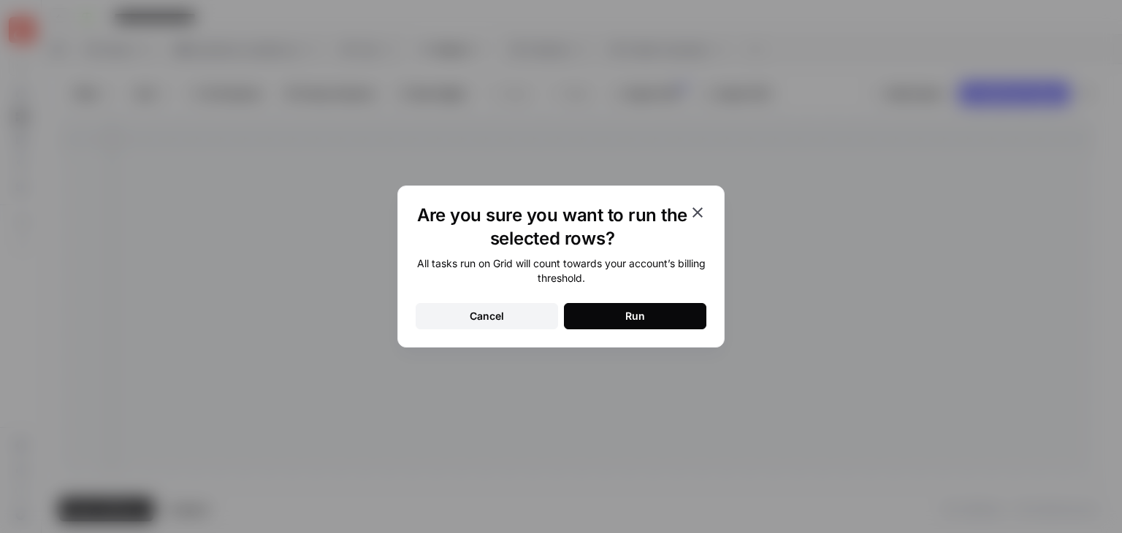
click at [682, 311] on button "Run" at bounding box center [635, 316] width 142 height 26
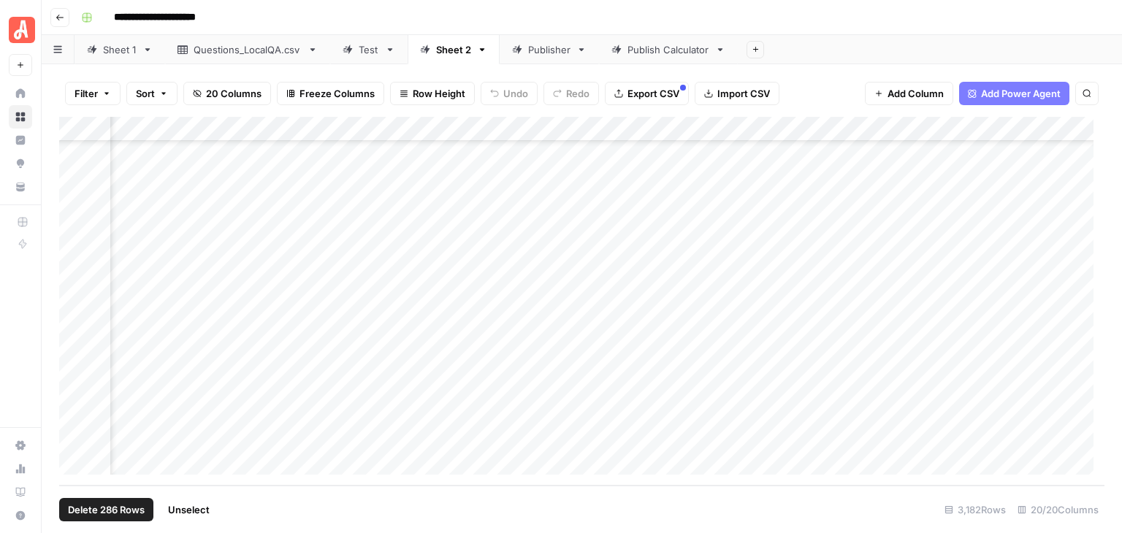
click at [213, 506] on button "Unselect" at bounding box center [188, 509] width 59 height 23
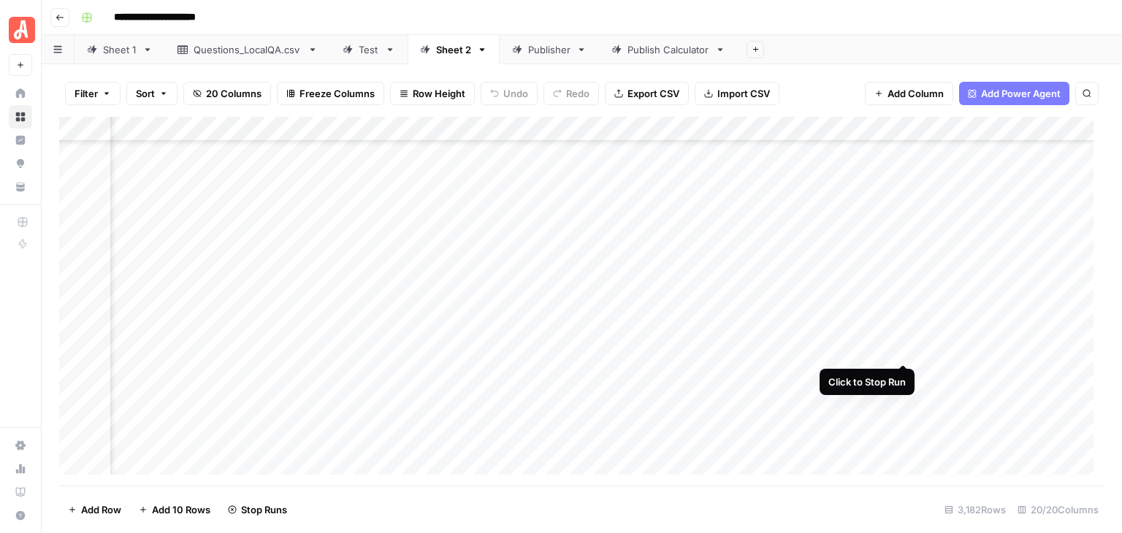
click at [903, 350] on div "Add Column" at bounding box center [582, 301] width 1046 height 369
click at [627, 406] on div "Add Column" at bounding box center [582, 301] width 1046 height 369
click at [628, 406] on div "Add Column" at bounding box center [582, 301] width 1046 height 369
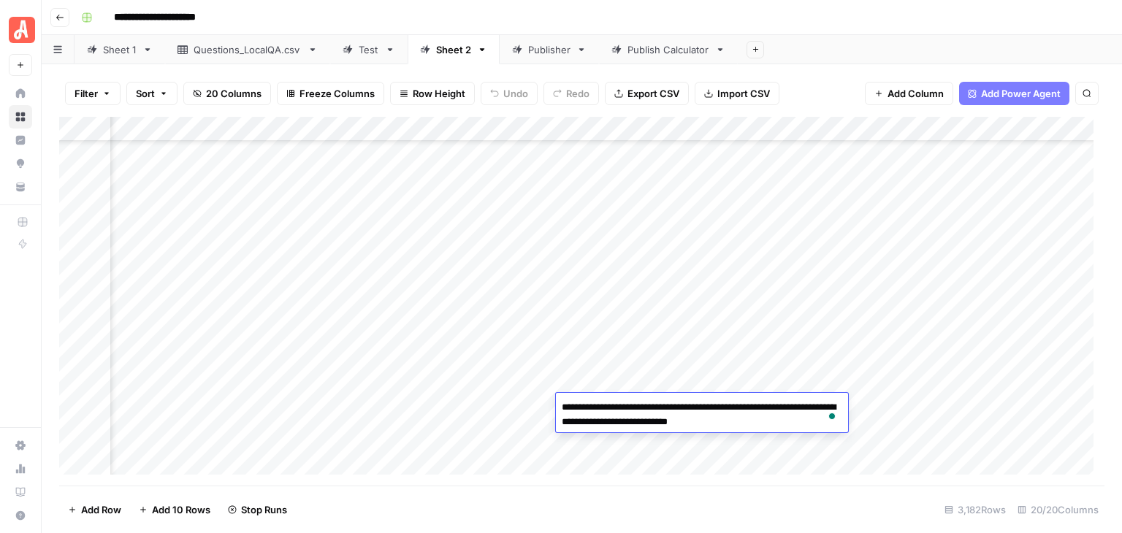
click at [798, 18] on div "**********" at bounding box center [591, 17] width 1032 height 23
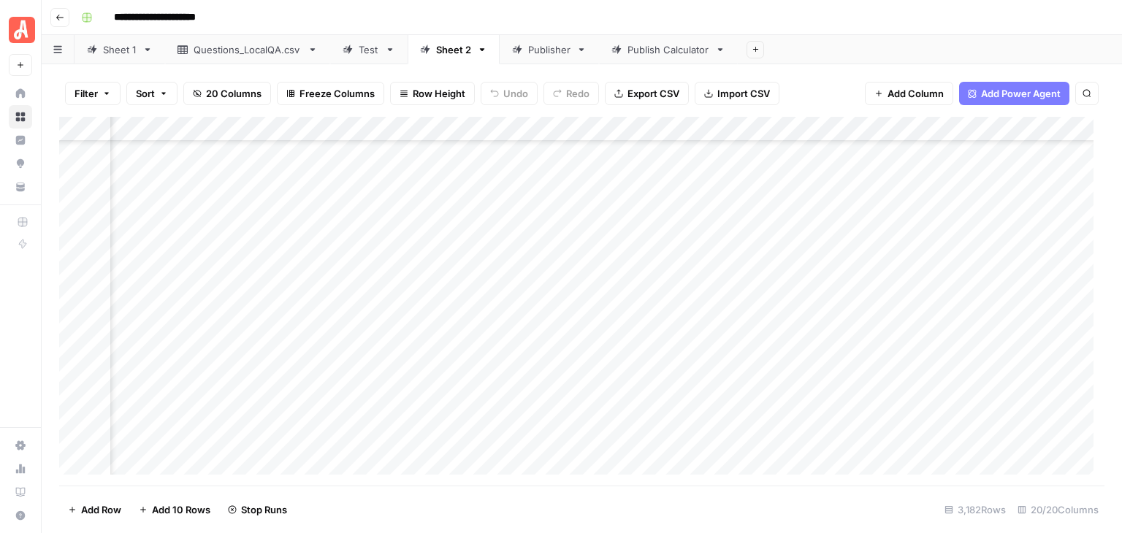
scroll to position [78737, 1295]
click at [472, 264] on div "Add Column" at bounding box center [582, 301] width 1046 height 369
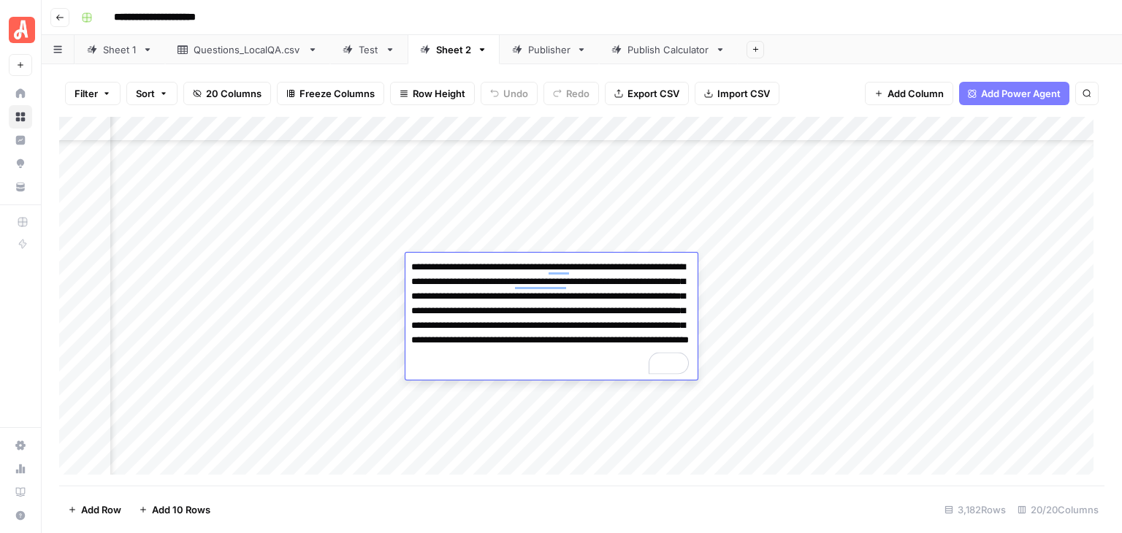
click at [492, 15] on div "**********" at bounding box center [591, 17] width 1032 height 23
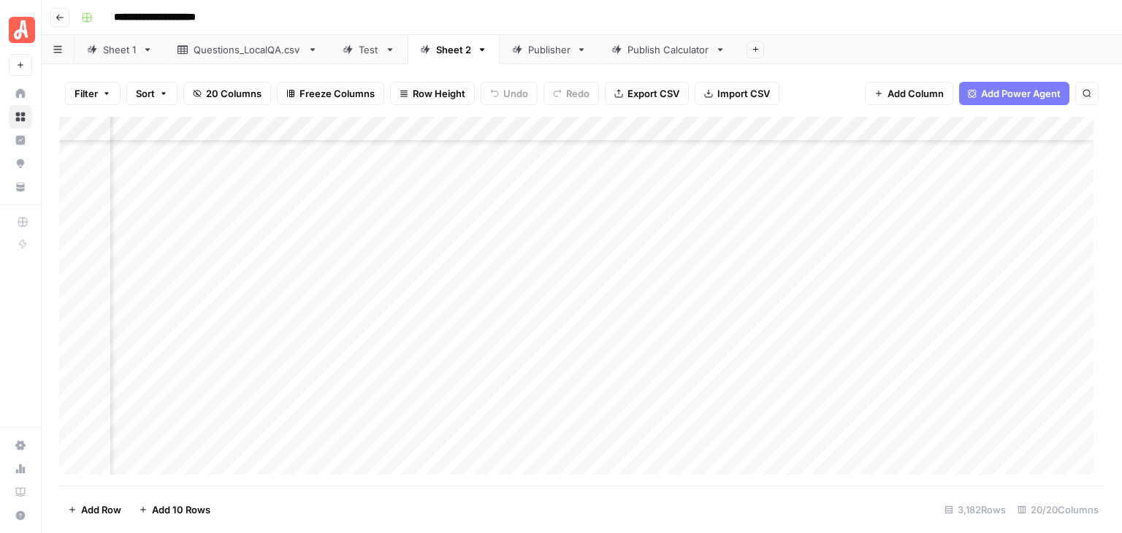
scroll to position [76910, 1380]
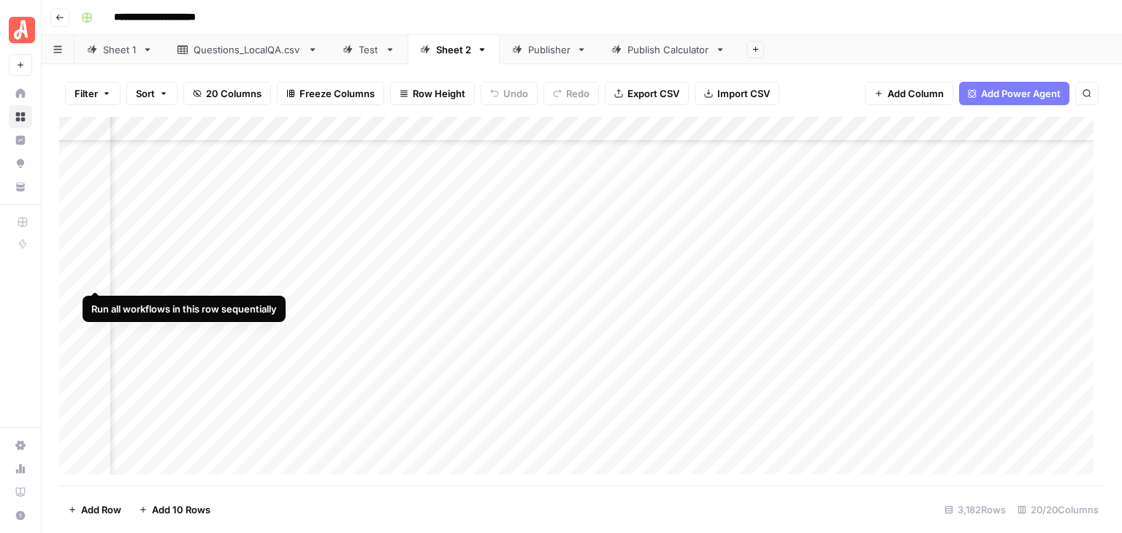
click at [96, 278] on div "Add Column" at bounding box center [582, 301] width 1046 height 369
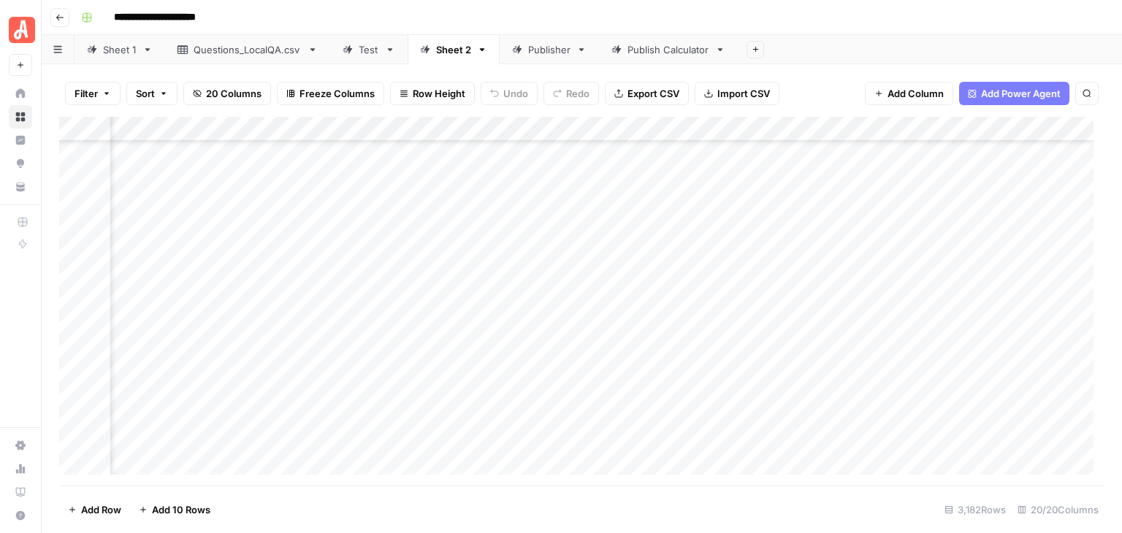
scroll to position [78737, 1380]
click at [199, 506] on span "Add 10 Rows" at bounding box center [181, 510] width 58 height 15
click at [208, 208] on div "Add Column" at bounding box center [582, 301] width 1046 height 369
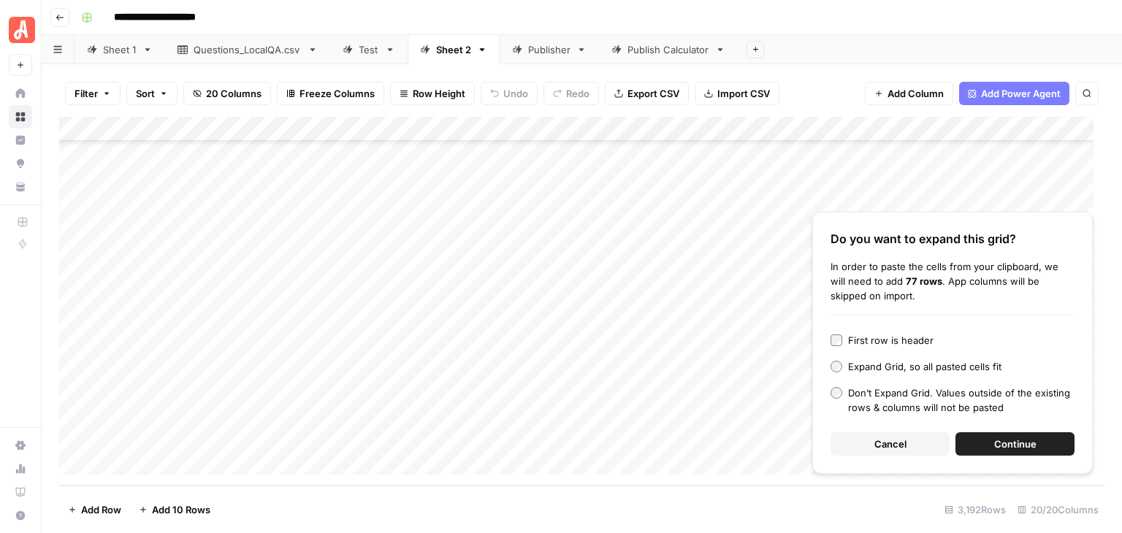
click at [1012, 434] on button "Continue" at bounding box center [1015, 444] width 119 height 23
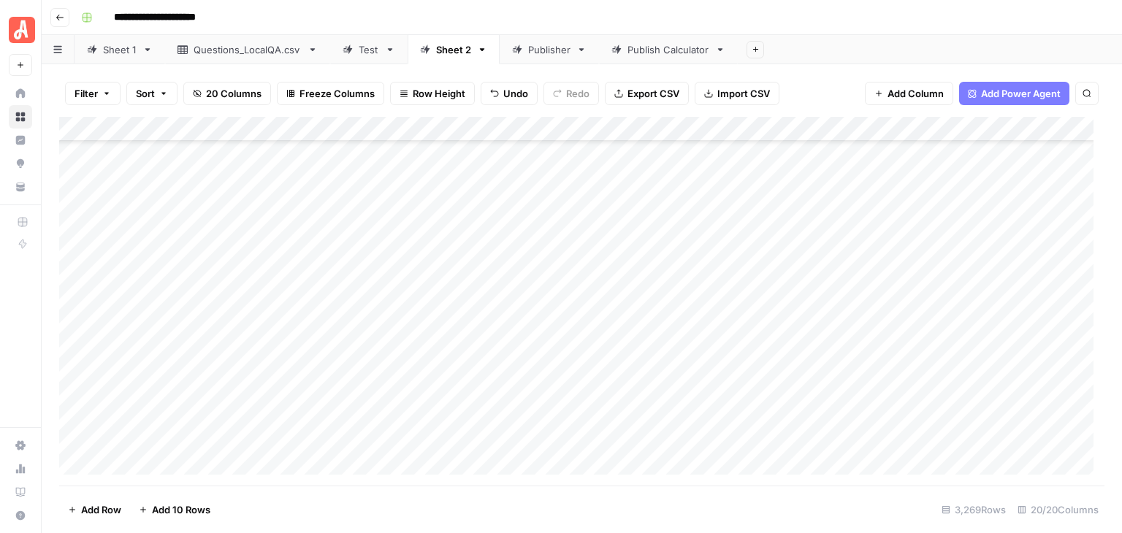
scroll to position [78925, 0]
click at [709, 273] on div "Add Column" at bounding box center [582, 301] width 1046 height 369
click at [877, 268] on div "Add Column" at bounding box center [582, 301] width 1046 height 369
click at [829, 12] on div "**********" at bounding box center [591, 17] width 1032 height 23
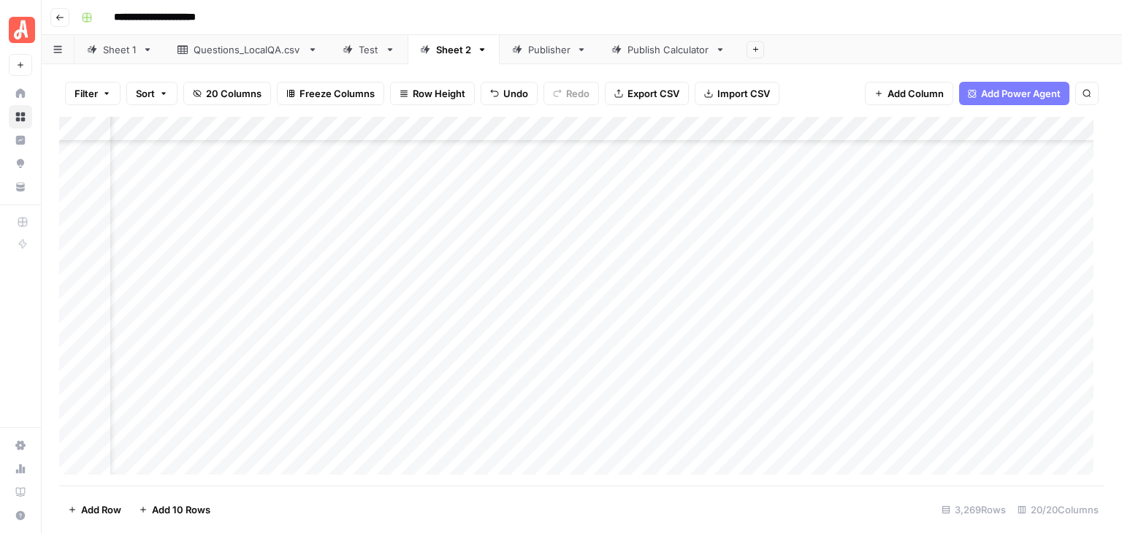
scroll to position [78925, 148]
click at [952, 284] on div "Add Column" at bounding box center [582, 301] width 1046 height 369
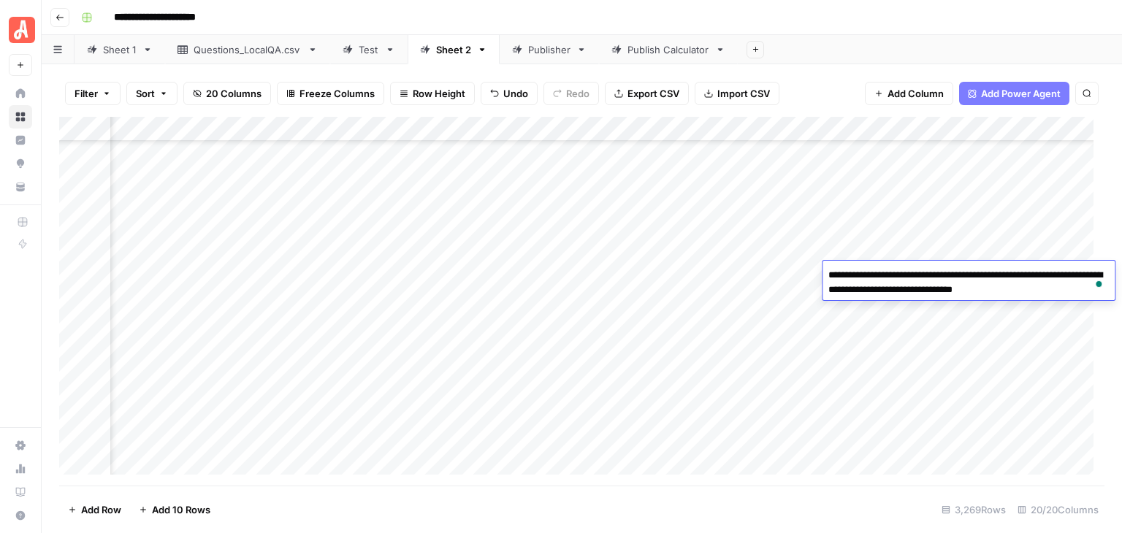
click at [805, 21] on div "**********" at bounding box center [591, 17] width 1032 height 23
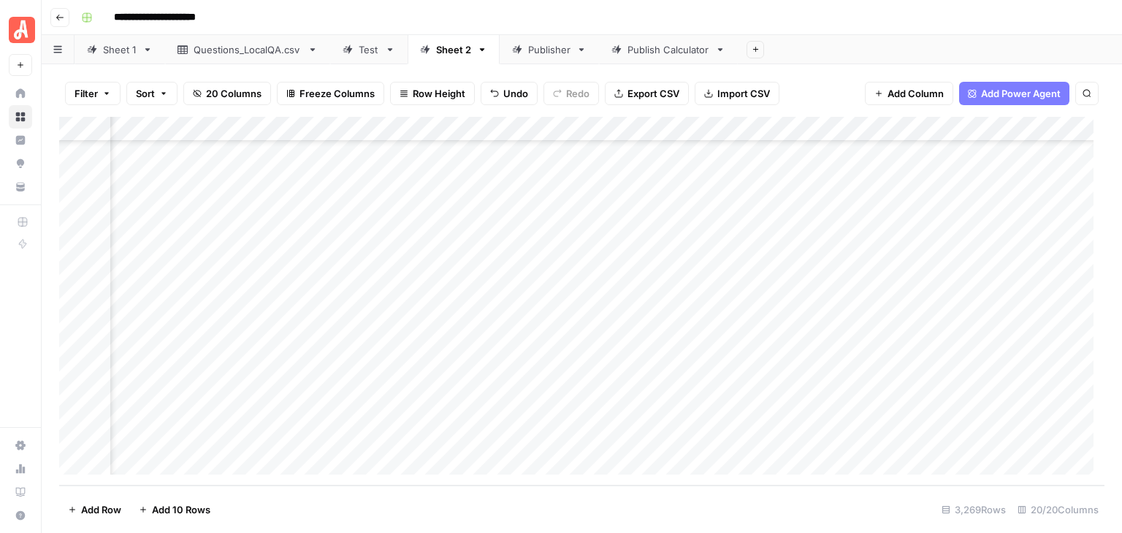
scroll to position [80898, 0]
click at [180, 503] on span "Add 10 Rows" at bounding box center [181, 510] width 58 height 15
click at [210, 213] on div "Add Column" at bounding box center [582, 301] width 1046 height 369
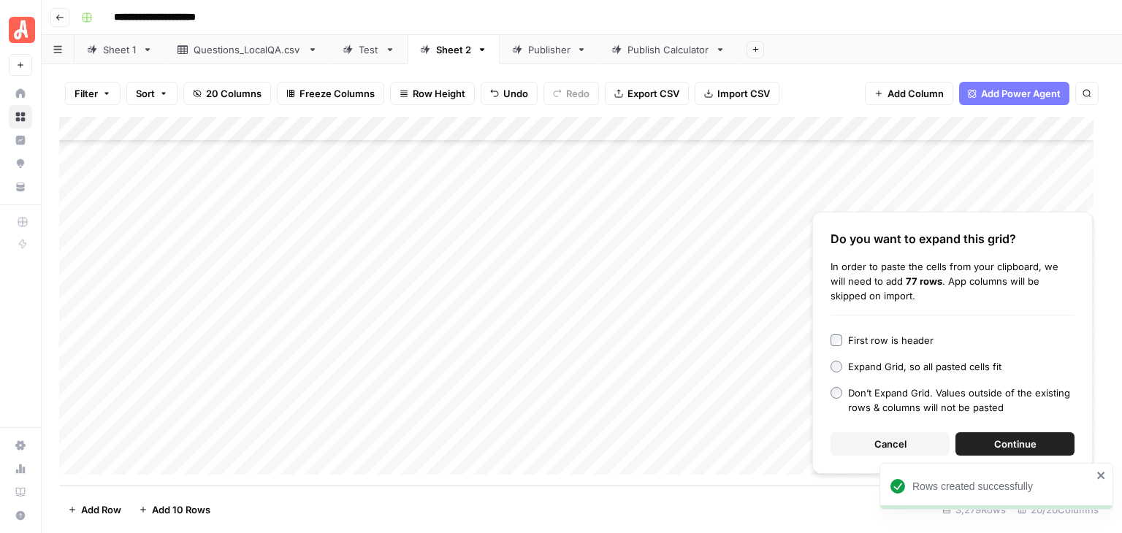
click at [1004, 446] on span "Continue" at bounding box center [1015, 444] width 42 height 15
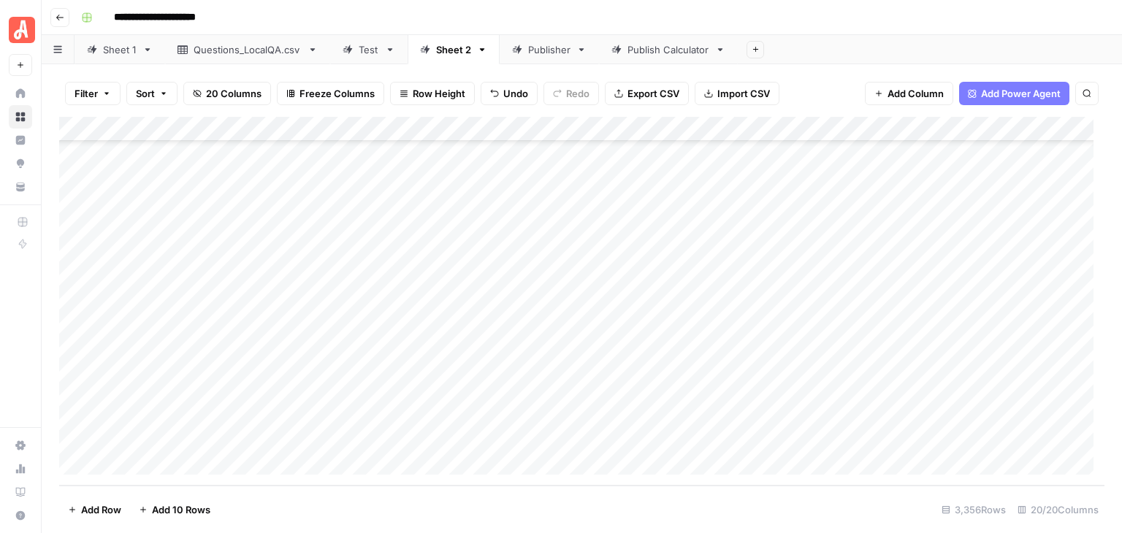
scroll to position [83059, 0]
click at [194, 506] on span "Add 10 Rows" at bounding box center [181, 510] width 58 height 15
click at [191, 222] on div "Add Column" at bounding box center [582, 301] width 1046 height 369
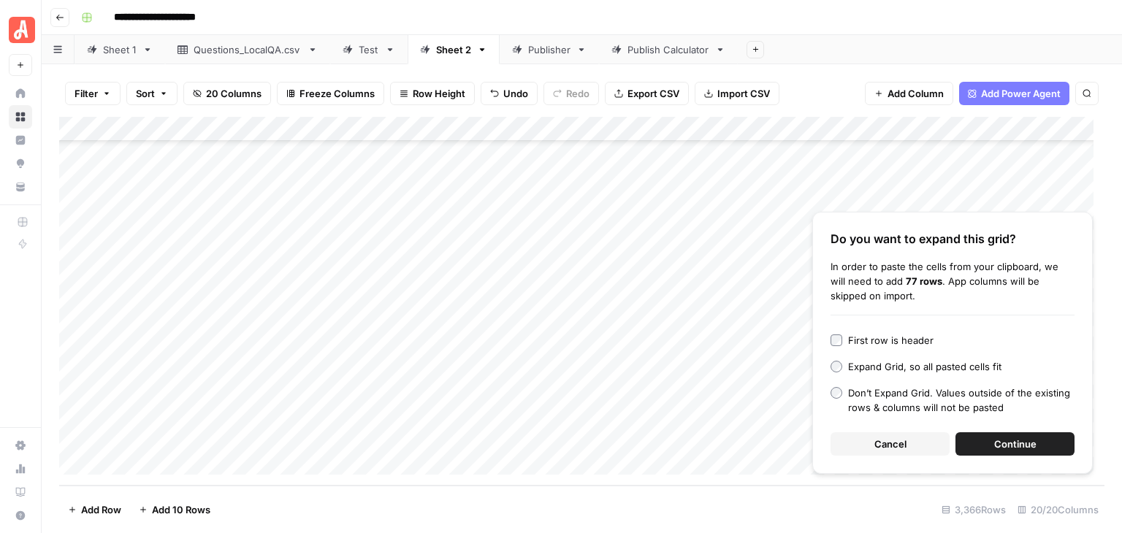
click at [1018, 440] on span "Continue" at bounding box center [1015, 444] width 42 height 15
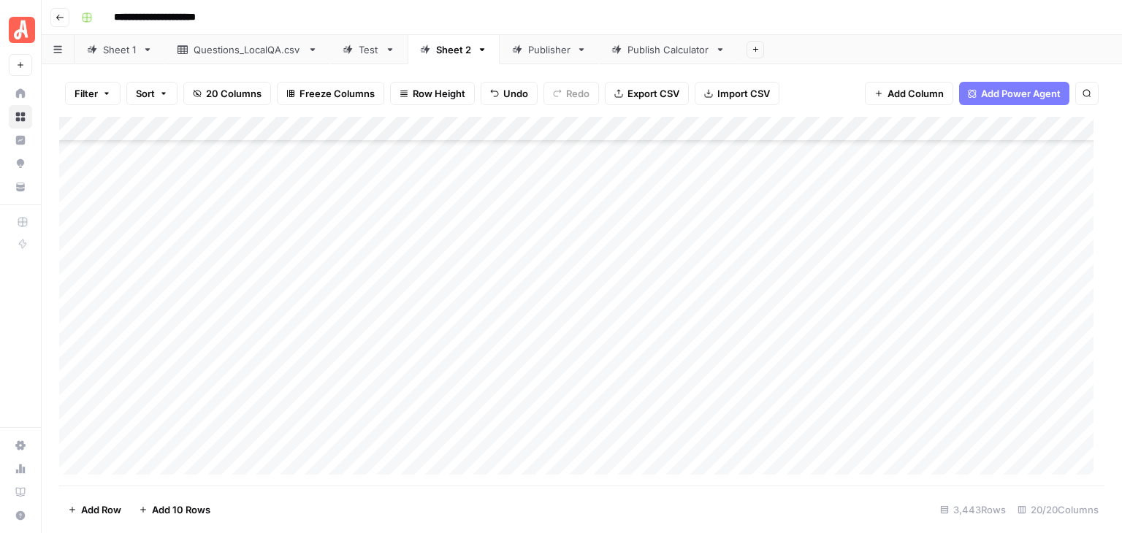
scroll to position [85220, 0]
click at [199, 503] on span "Add 10 Rows" at bounding box center [181, 510] width 58 height 15
click at [224, 211] on div "Add Column" at bounding box center [582, 301] width 1046 height 369
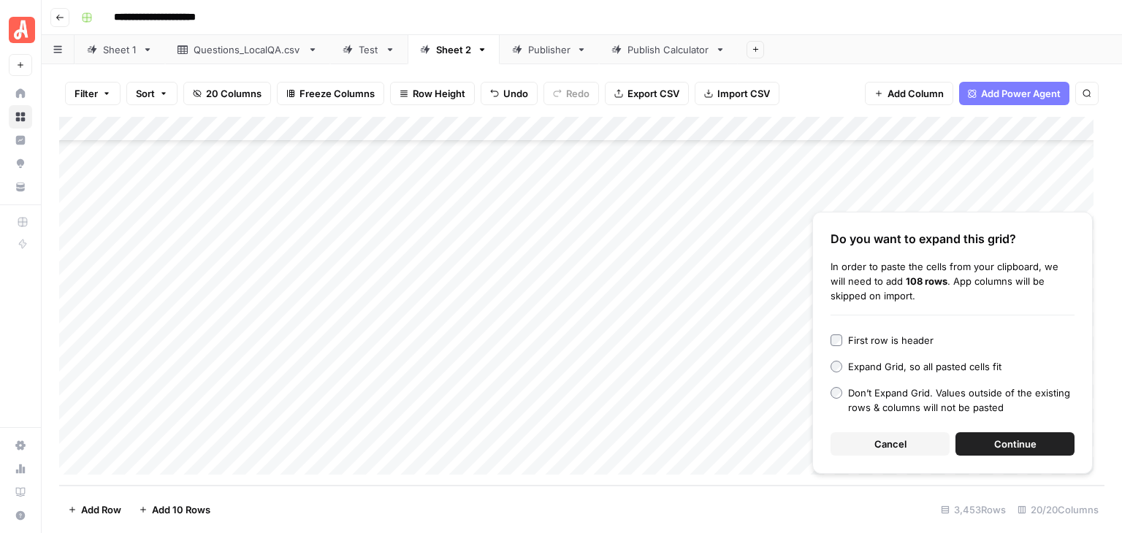
click at [1018, 438] on span "Continue" at bounding box center [1015, 444] width 42 height 15
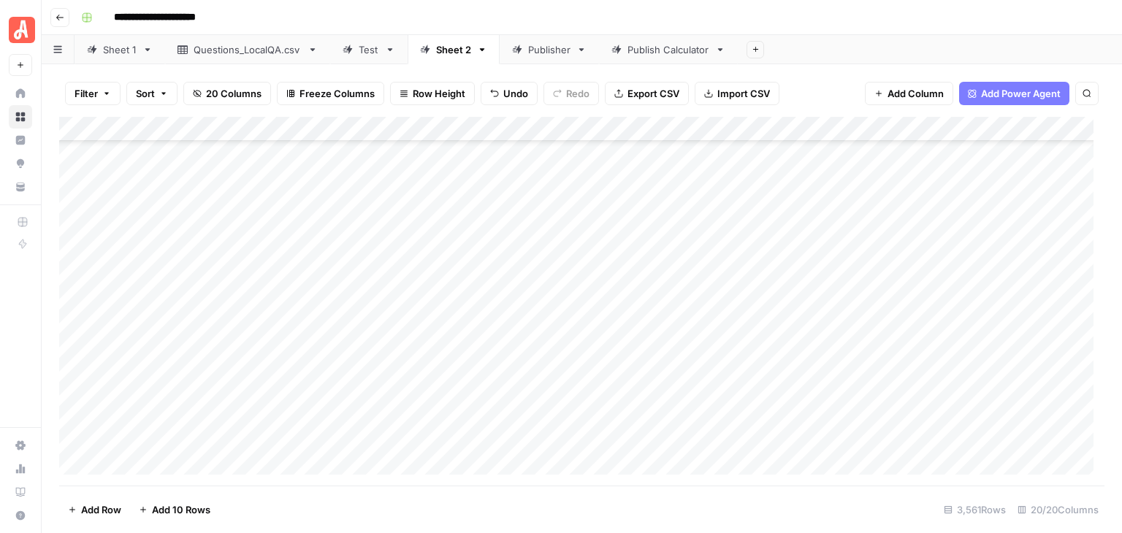
scroll to position [85448, 0]
click at [253, 256] on div "Add Column" at bounding box center [582, 301] width 1046 height 369
click at [243, 231] on div "Add Column" at bounding box center [582, 301] width 1046 height 369
click at [73, 276] on div "Add Column" at bounding box center [582, 301] width 1046 height 369
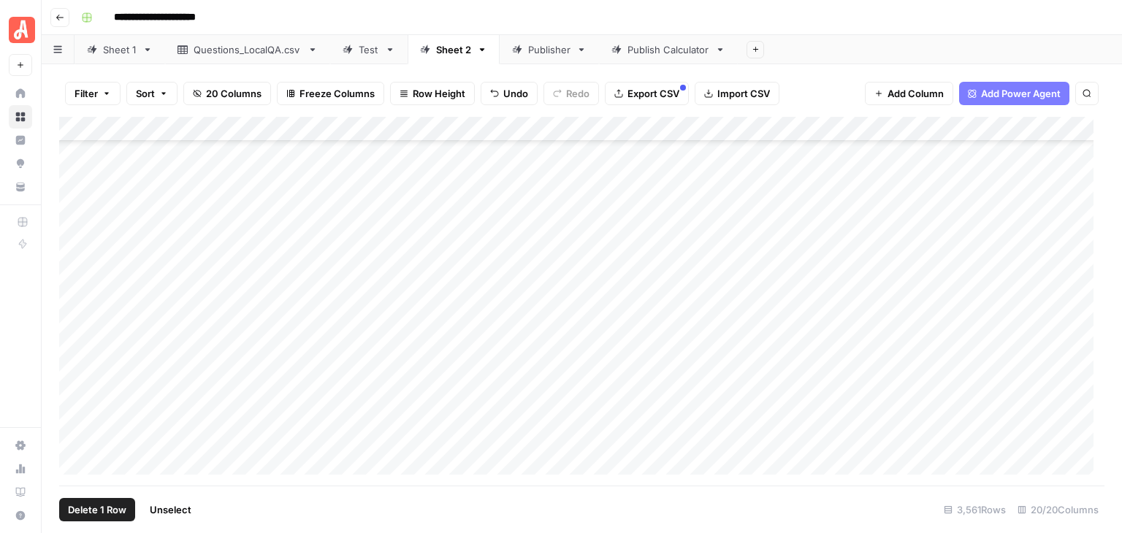
scroll to position [83110, 0]
click at [75, 385] on div "Add Column" at bounding box center [582, 301] width 1046 height 369
click at [769, 130] on div "Add Column" at bounding box center [582, 301] width 1046 height 369
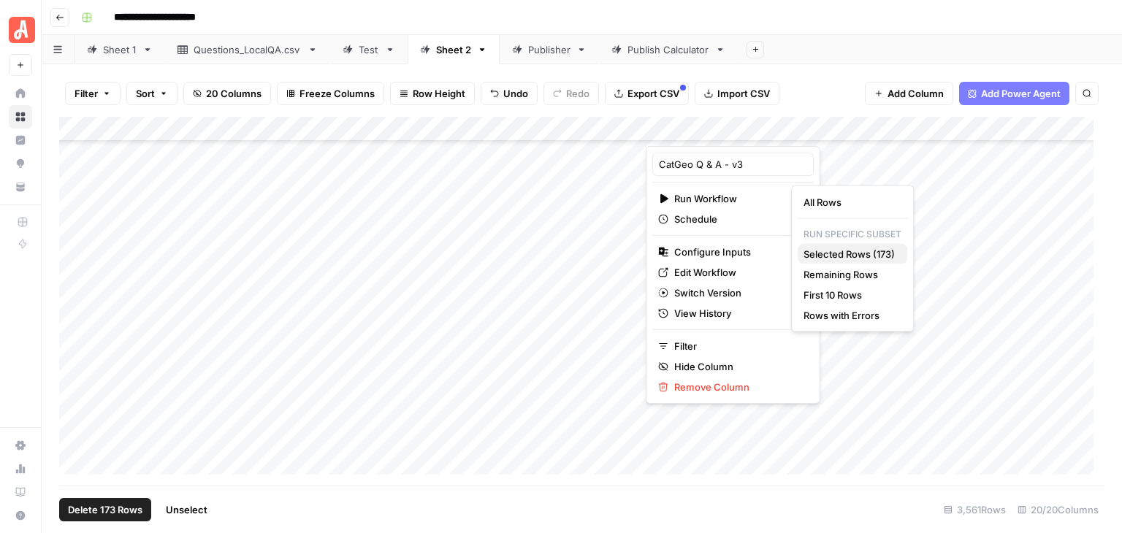
click at [873, 259] on span "Selected Rows (173)" at bounding box center [850, 254] width 92 height 15
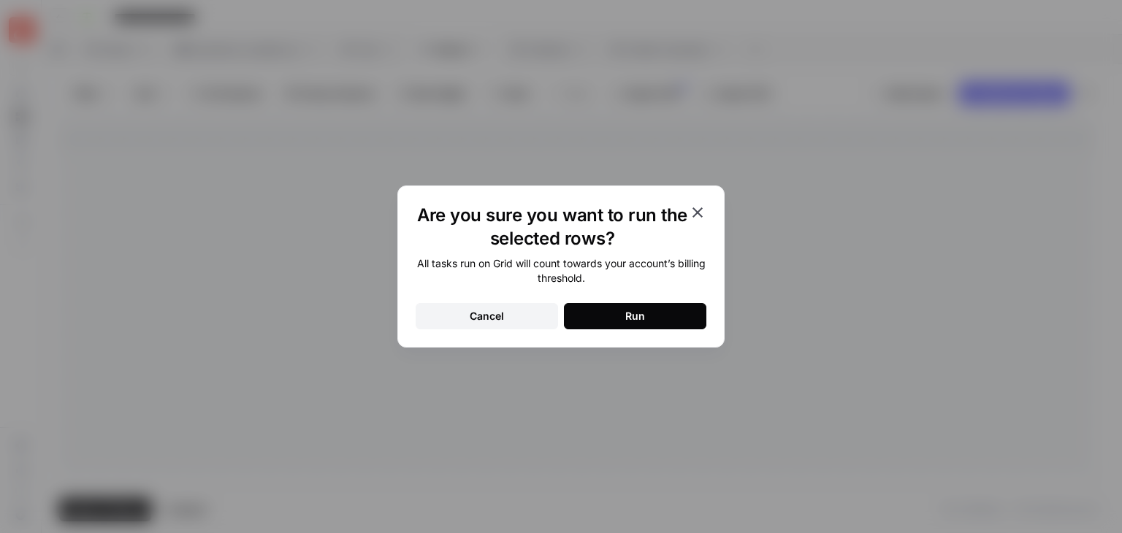
click at [683, 319] on button "Run" at bounding box center [635, 316] width 142 height 26
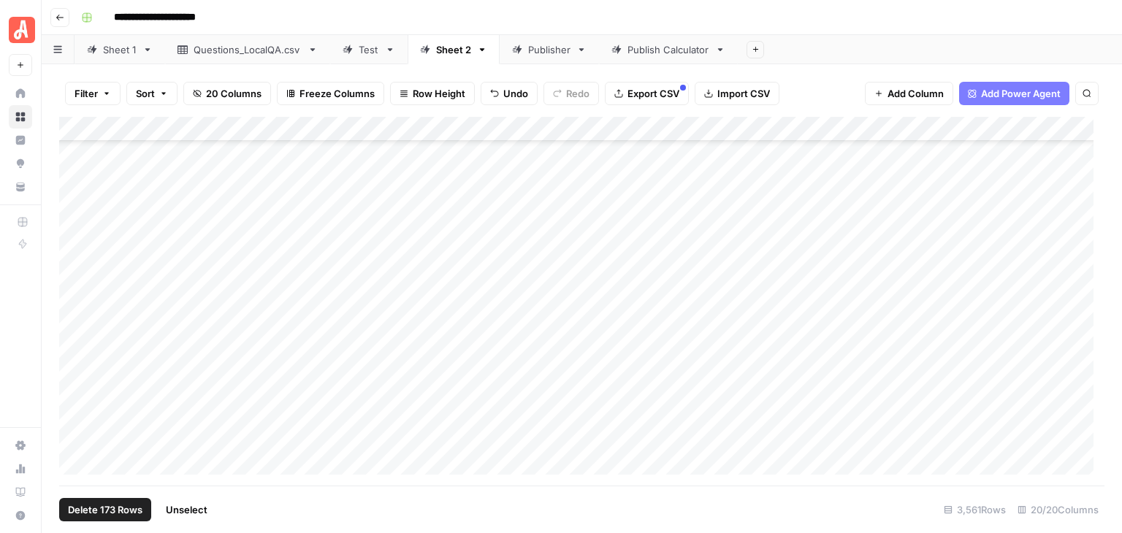
click at [199, 510] on span "Unselect" at bounding box center [187, 510] width 42 height 15
